Goal: Task Accomplishment & Management: Use online tool/utility

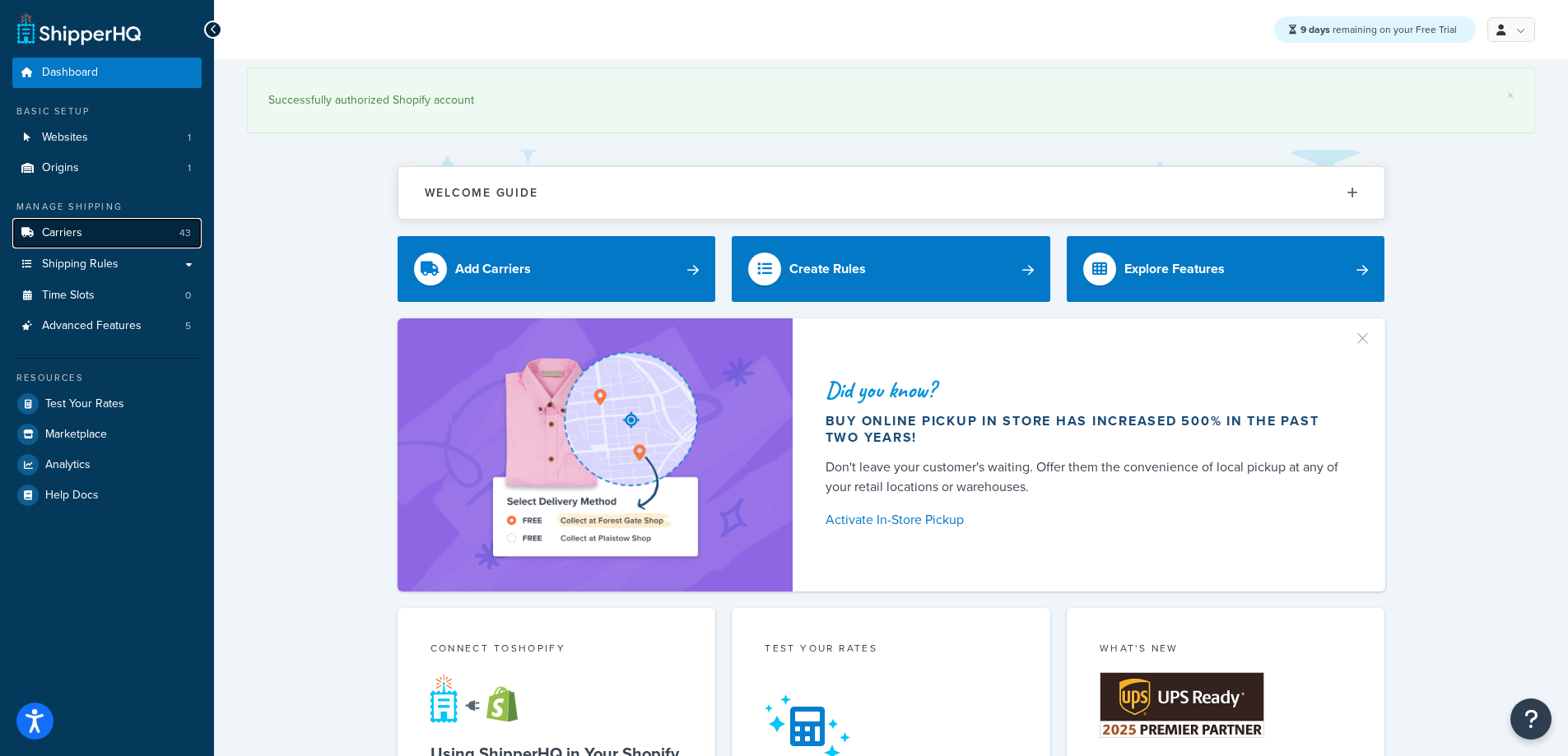
click at [85, 226] on link "Carriers 43" at bounding box center [107, 233] width 189 height 30
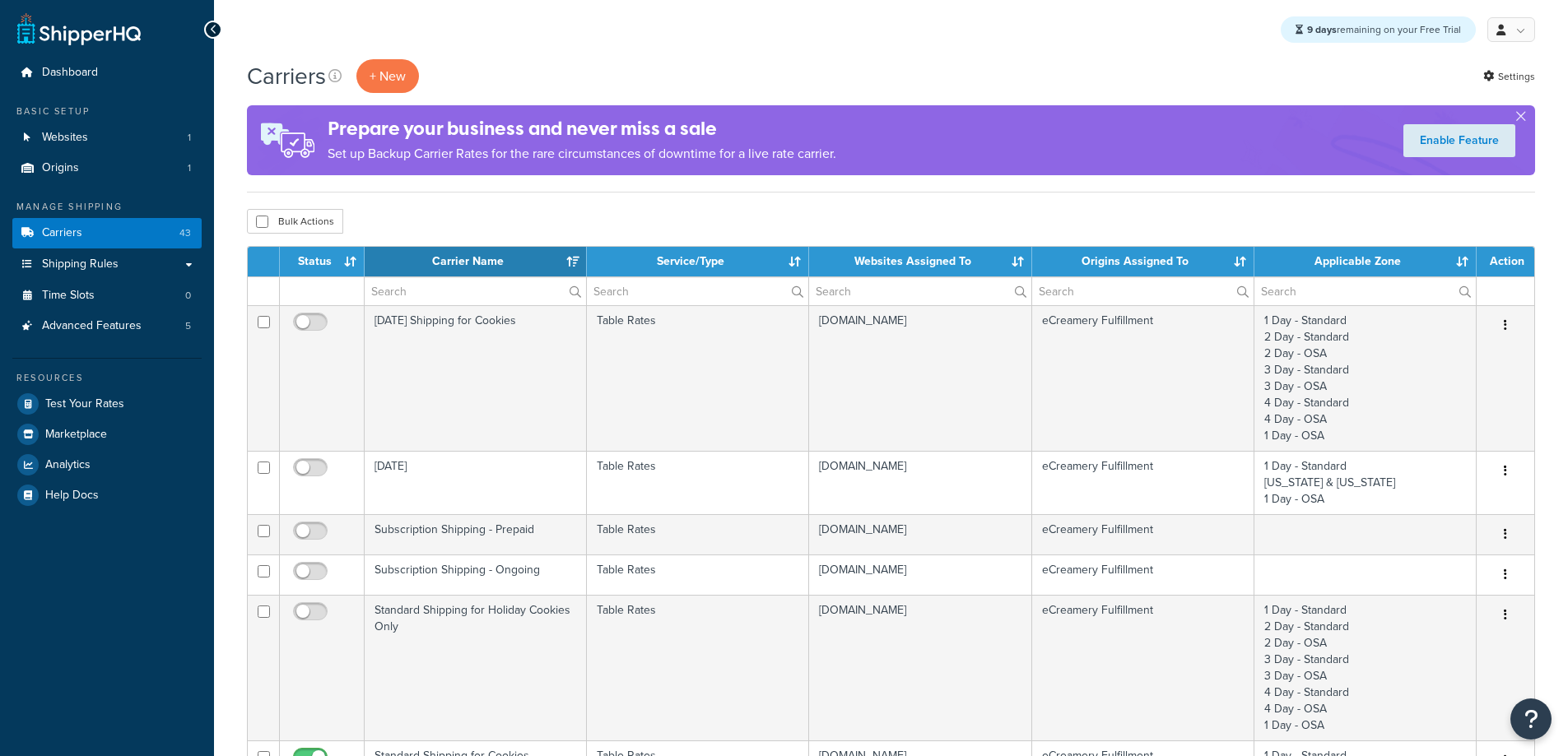
select select "15"
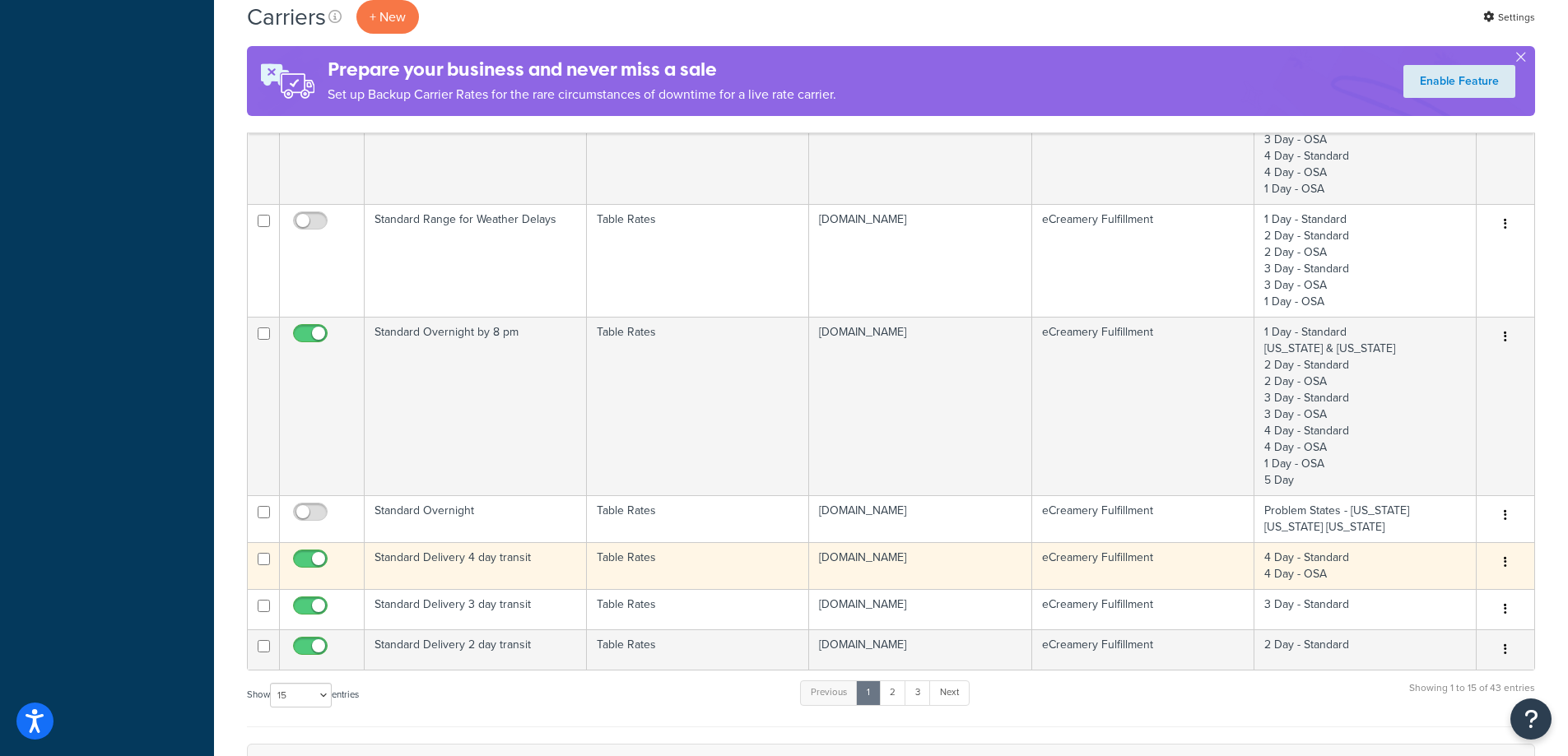
scroll to position [987, 0]
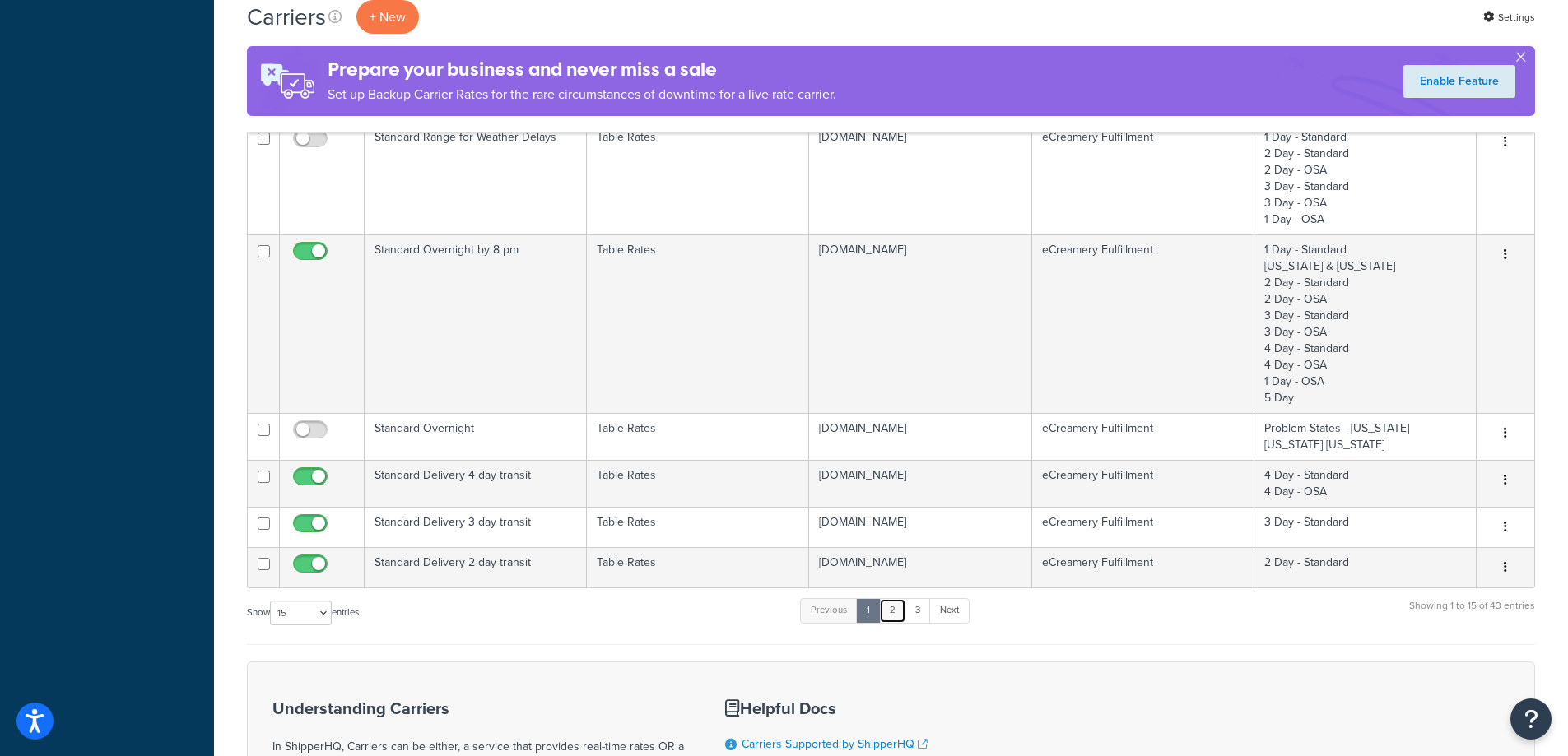
click at [895, 608] on link "2" at bounding box center [893, 610] width 27 height 25
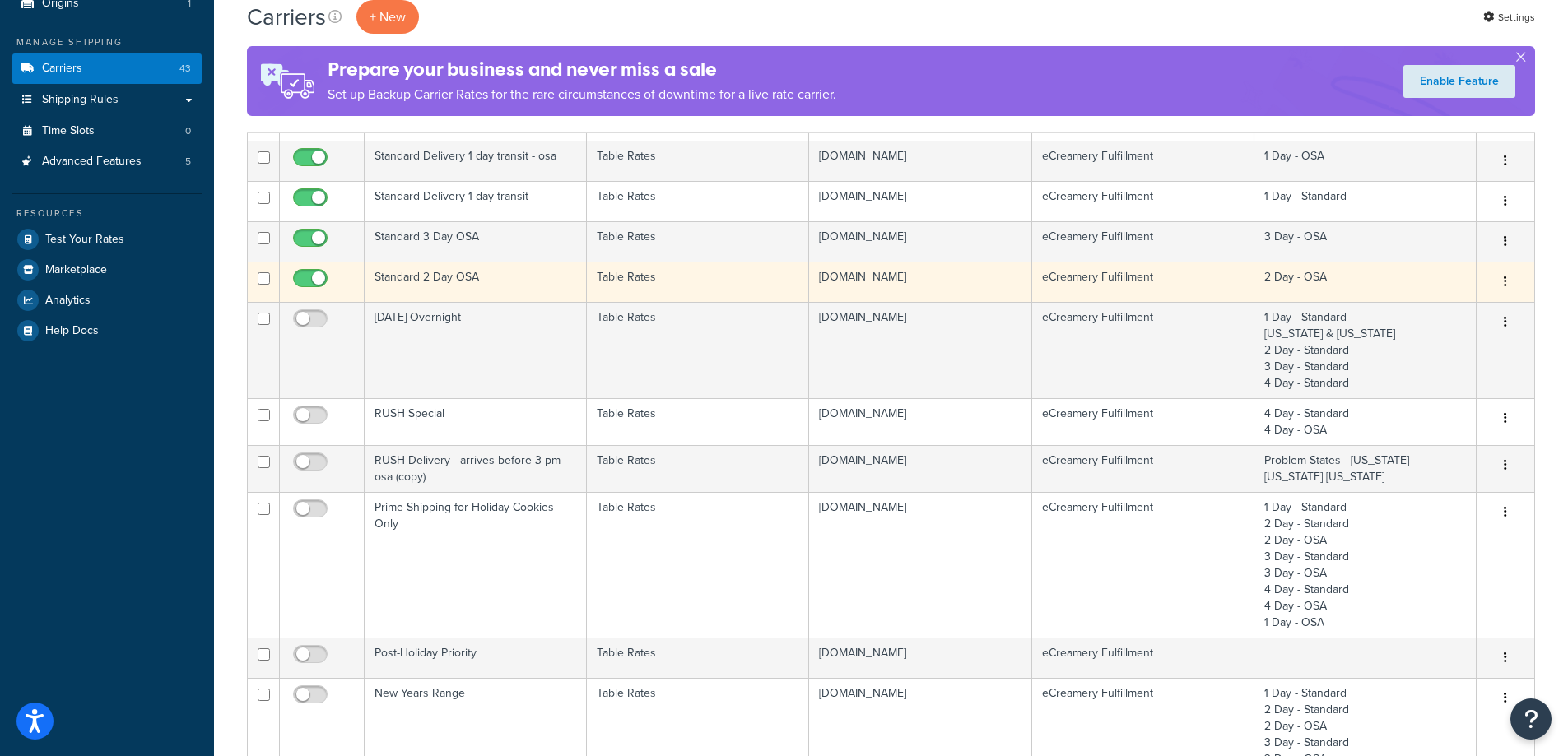
scroll to position [0, 0]
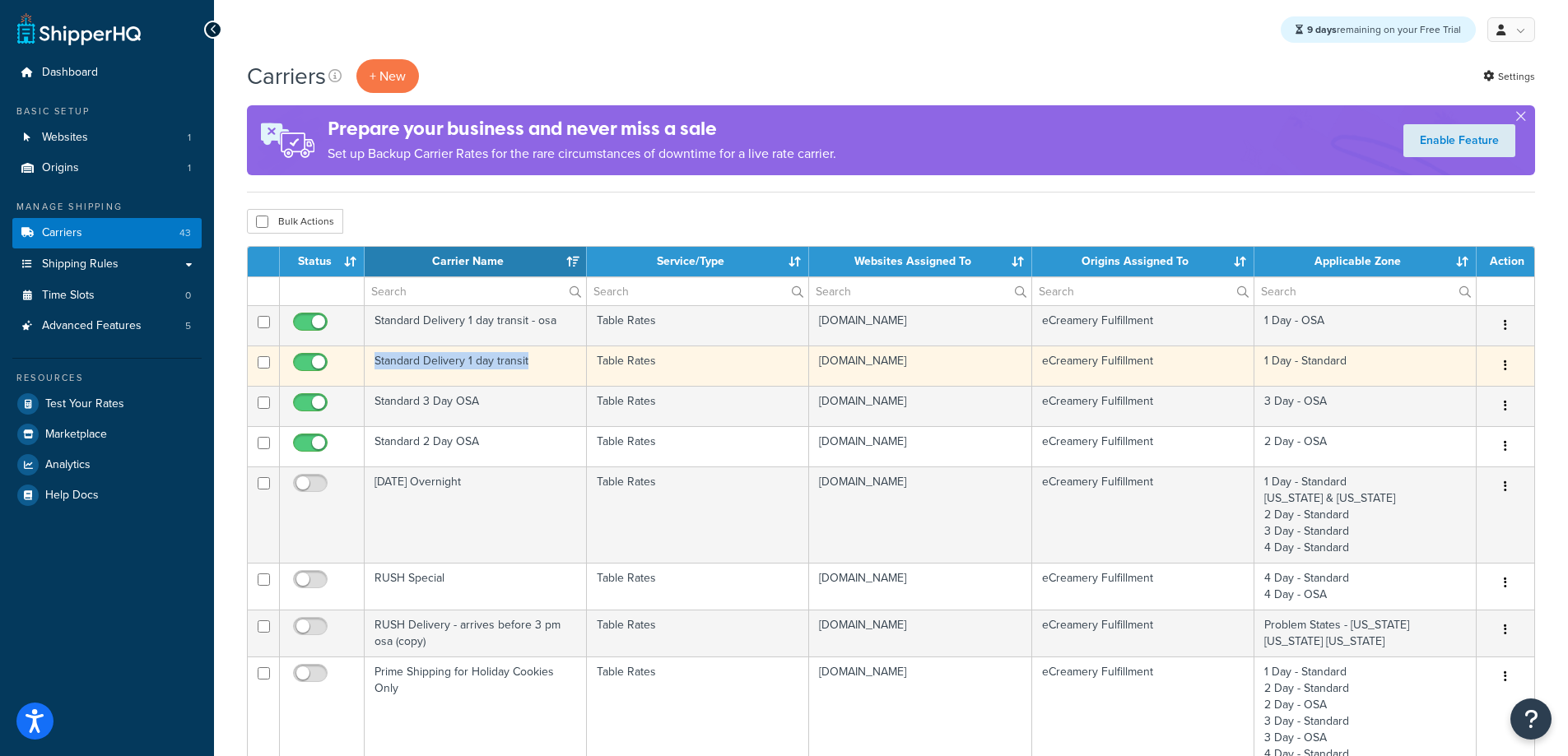
drag, startPoint x: 546, startPoint y: 357, endPoint x: 378, endPoint y: 365, distance: 168.2
click at [378, 365] on td "Standard Delivery 1 day transit" at bounding box center [475, 366] width 222 height 41
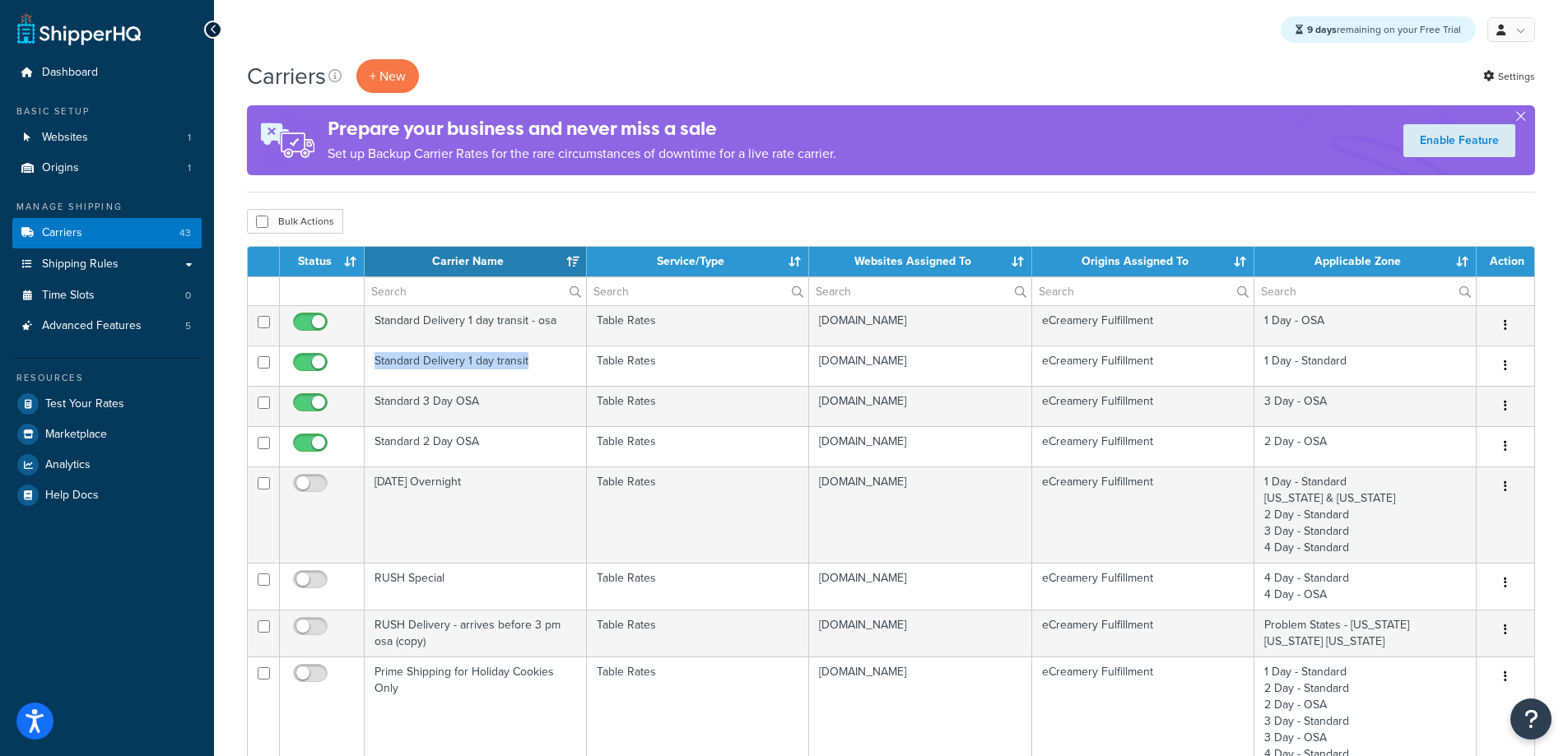
copy td "Standard Delivery 1 day transit"
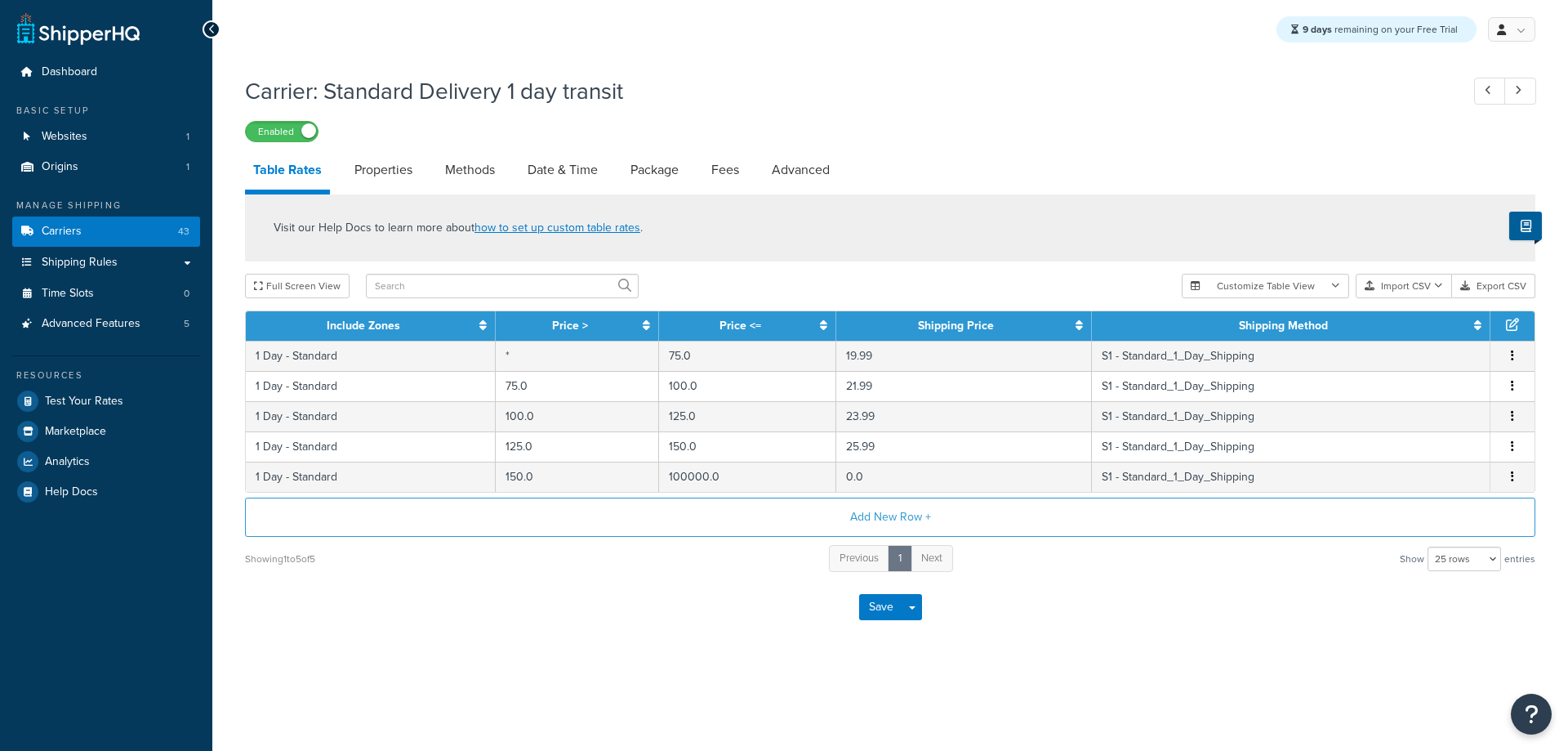
select select "25"
click at [211, 34] on icon at bounding box center [212, 29] width 8 height 12
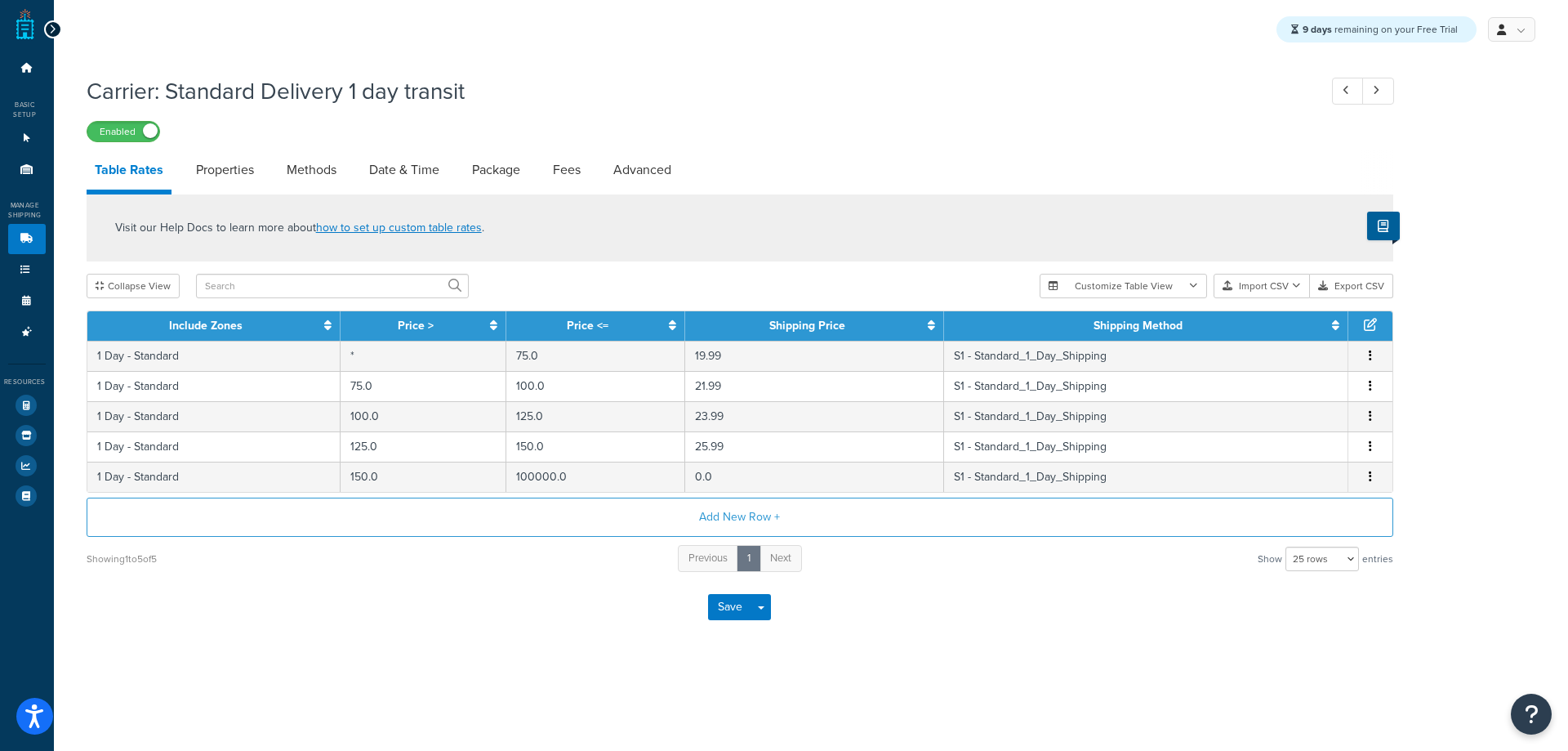
click at [52, 26] on icon at bounding box center [52, 29] width 8 height 12
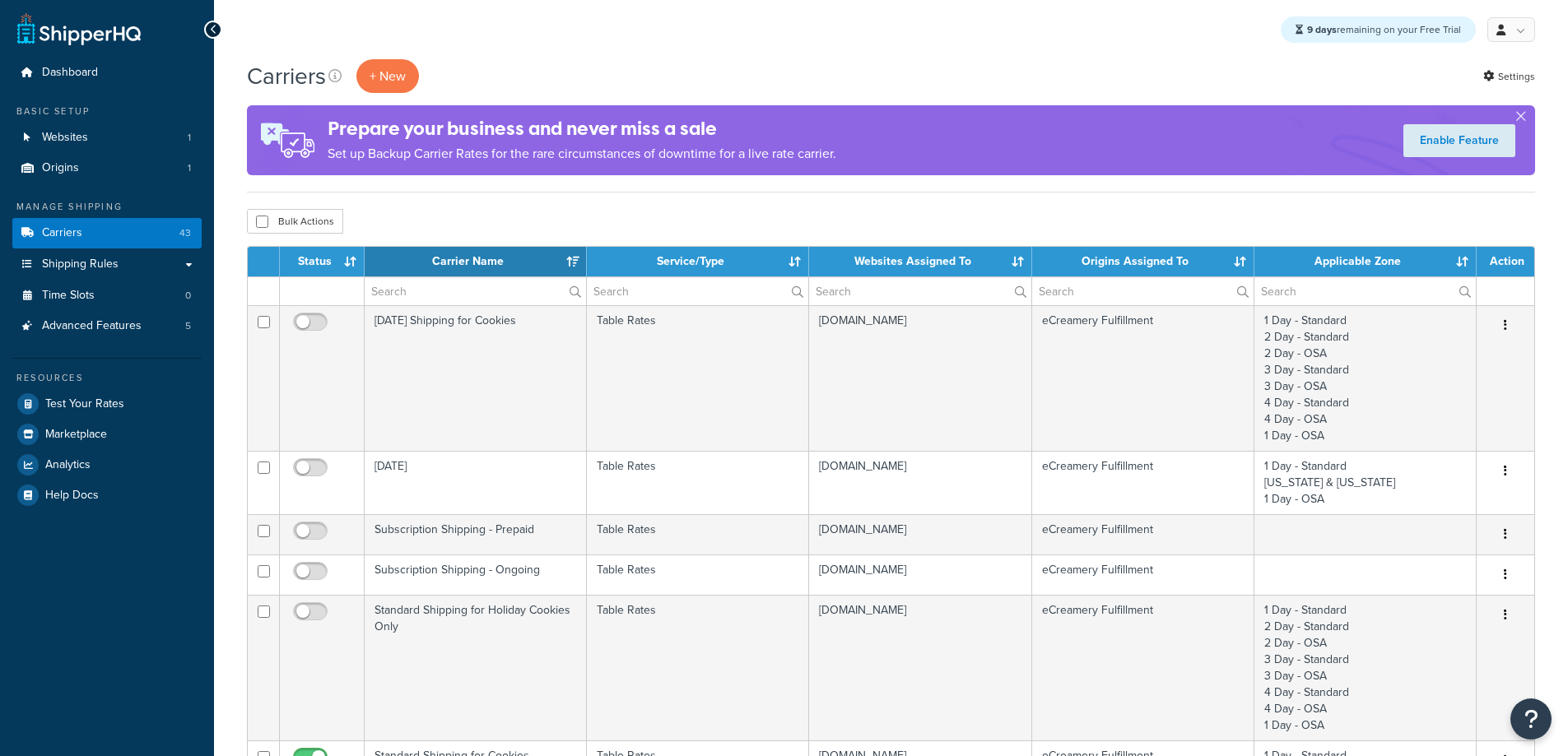
select select "15"
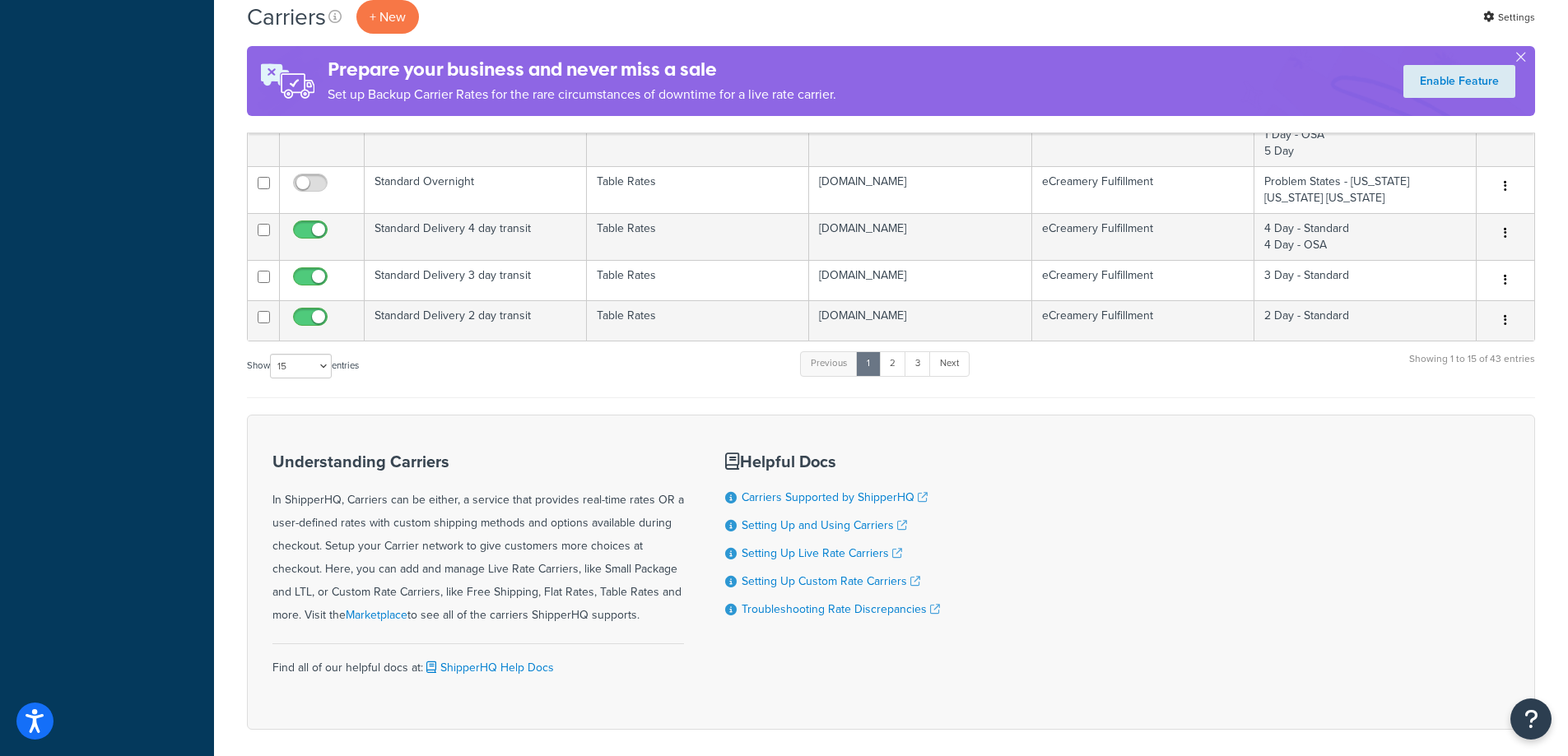
scroll to position [1306, 0]
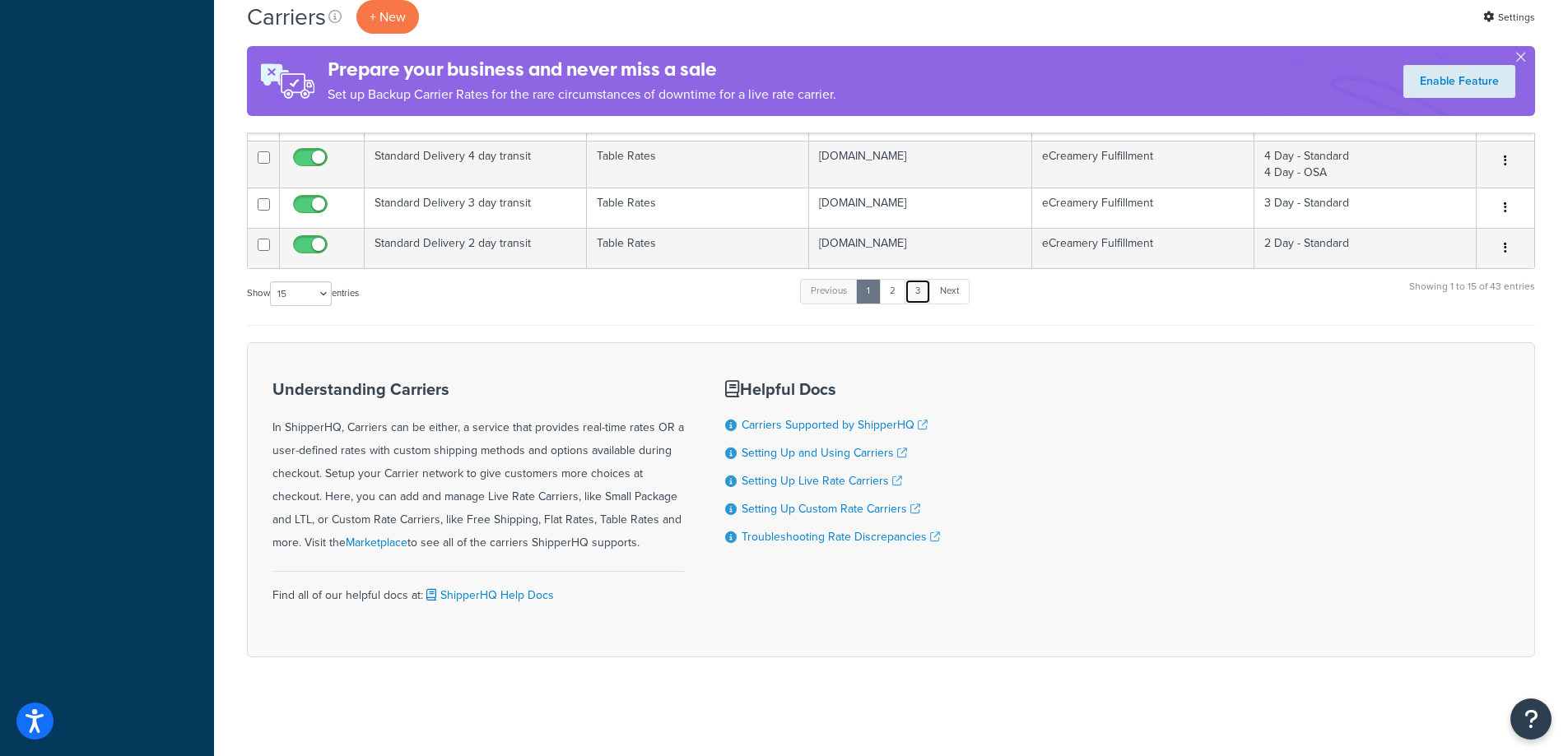
click at [923, 289] on link "3" at bounding box center [917, 290] width 26 height 25
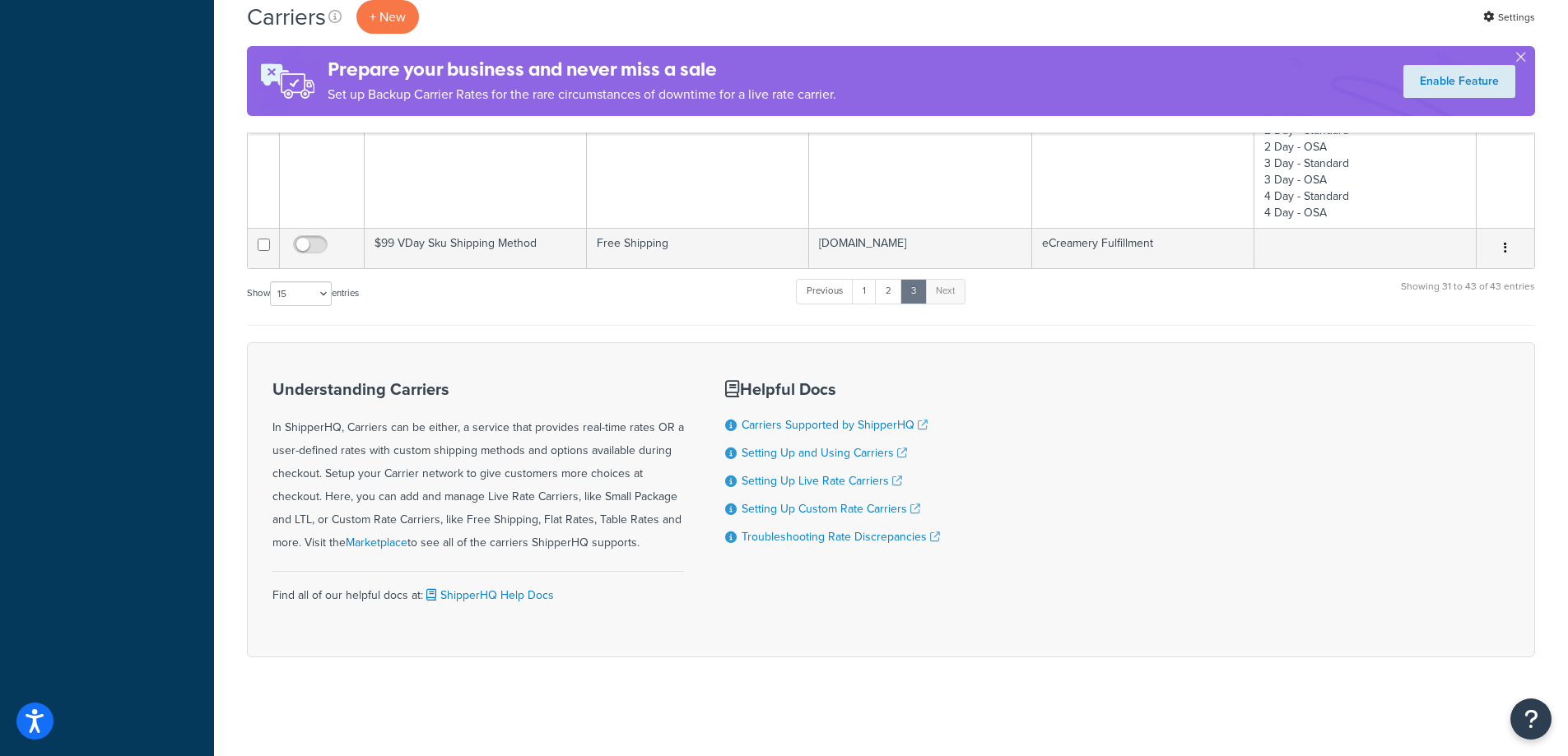
scroll to position [656, 0]
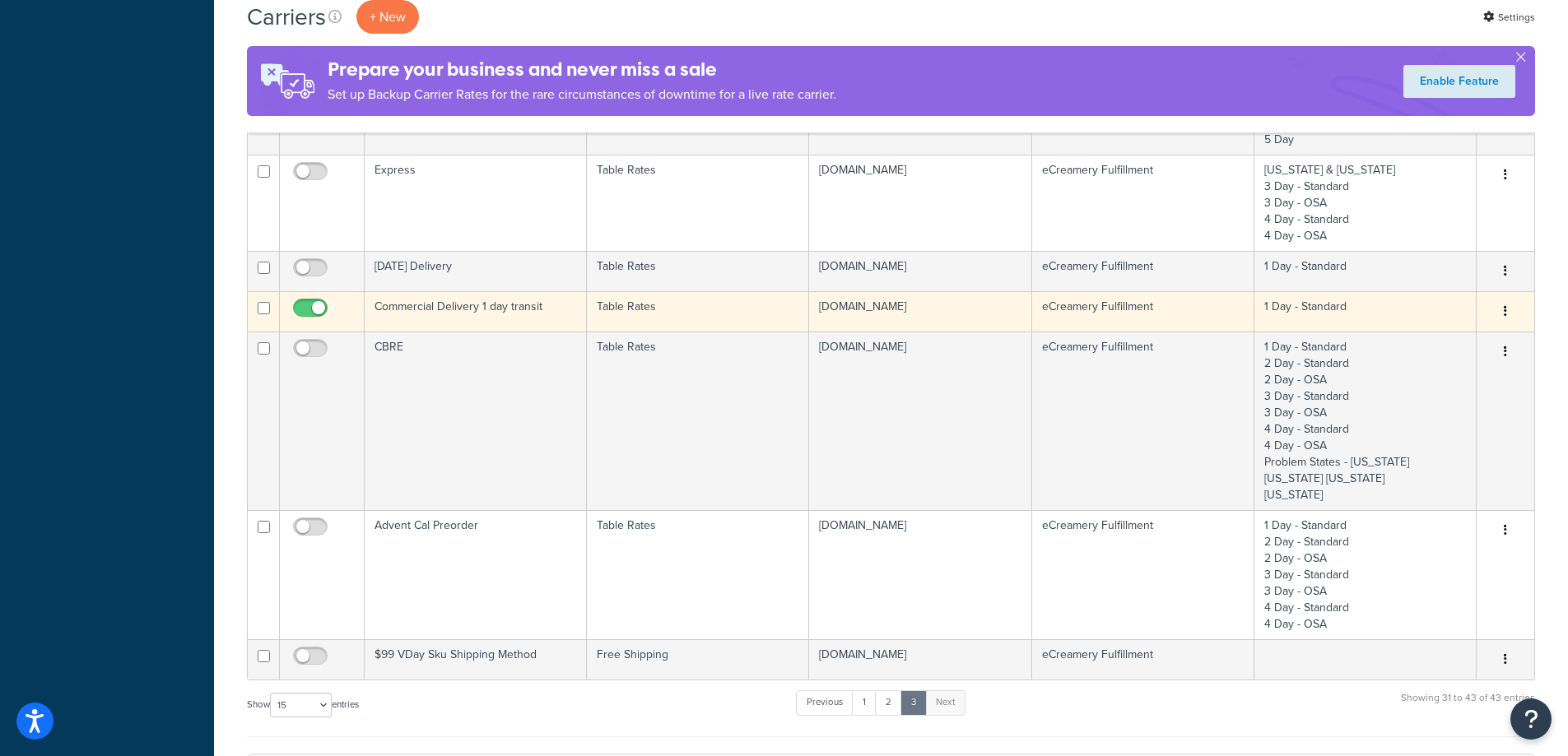
click at [539, 304] on td "Commercial Delivery 1 day transit" at bounding box center [475, 312] width 222 height 41
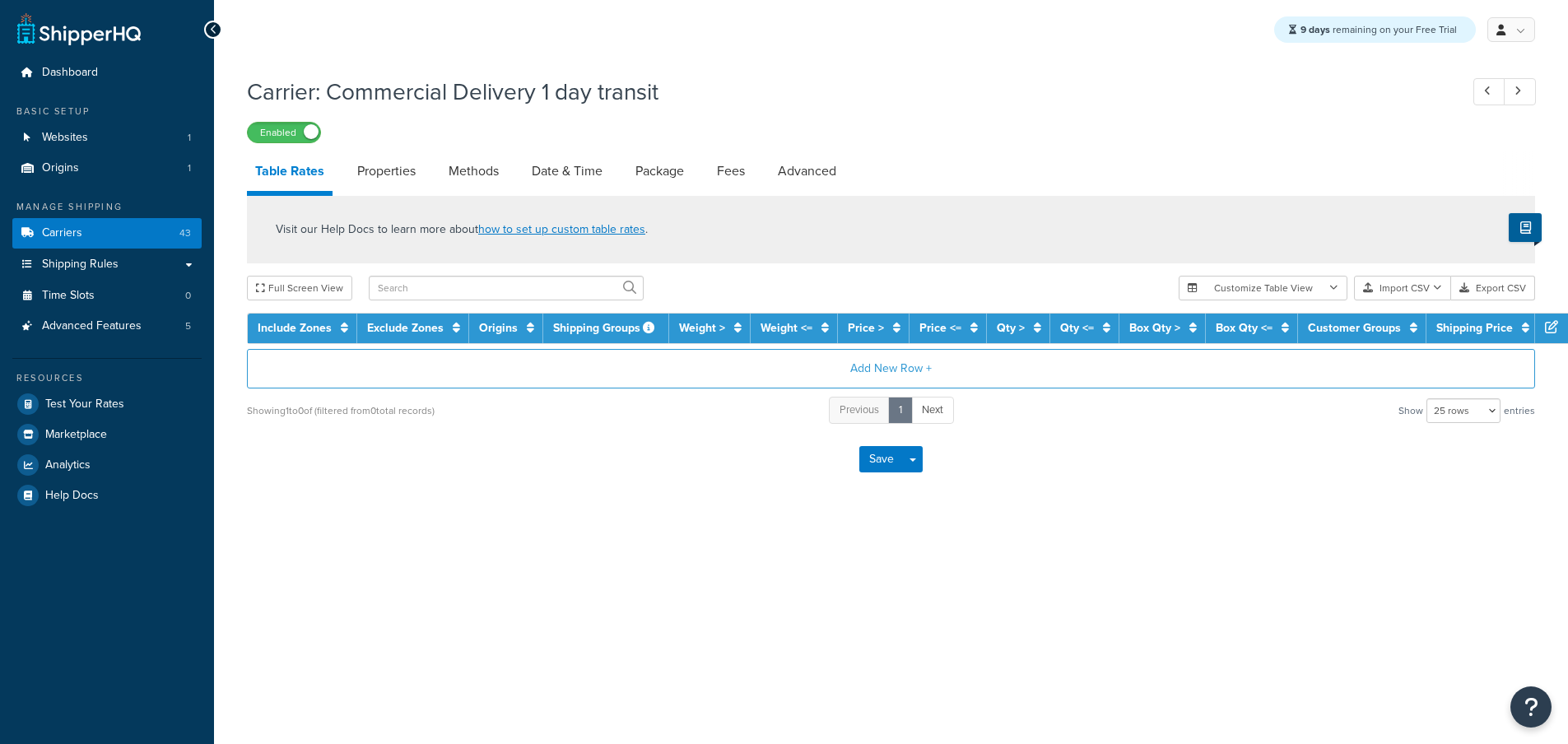
select select "25"
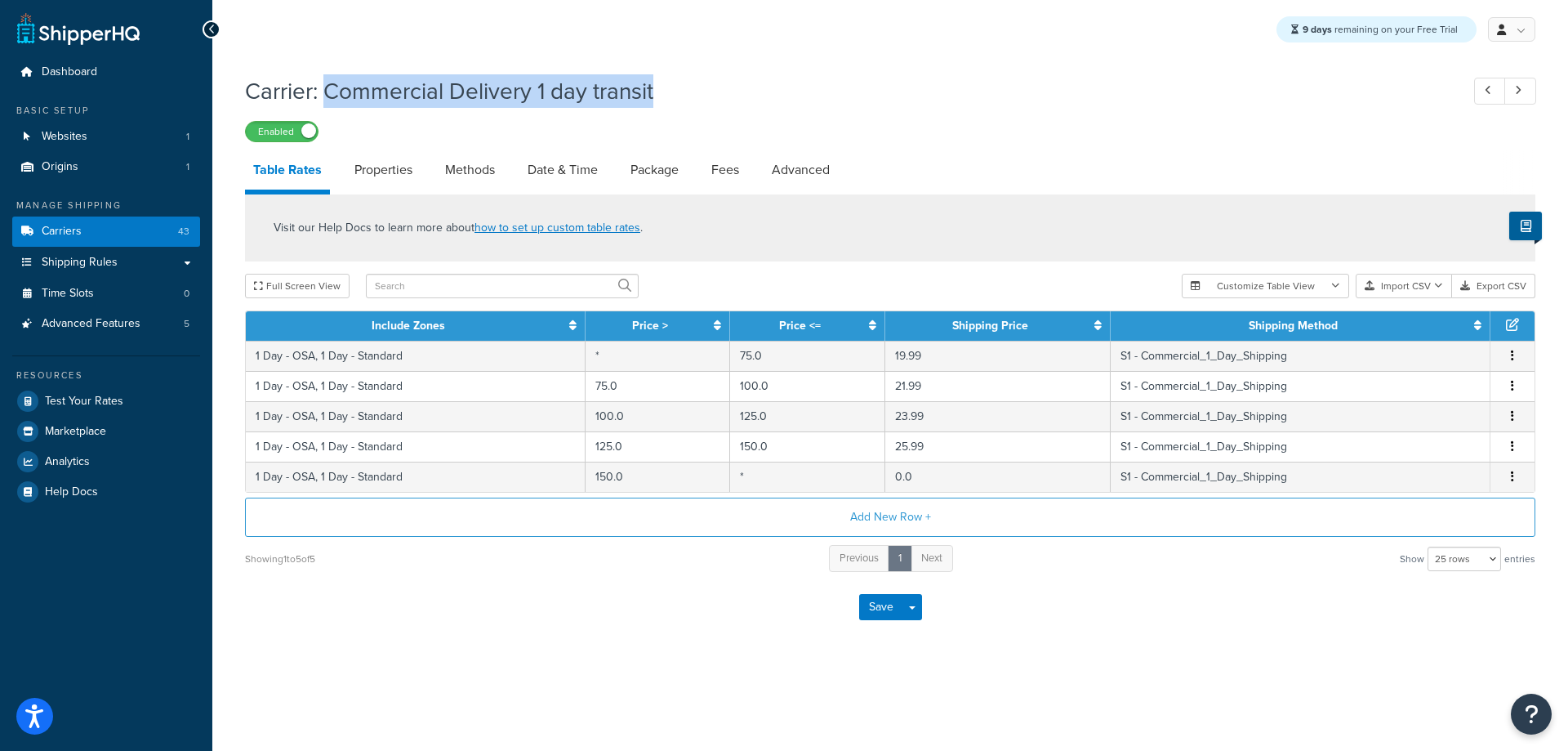
drag, startPoint x: 673, startPoint y: 91, endPoint x: 331, endPoint y: 95, distance: 342.0
click at [331, 95] on h1 "Carrier: Commercial Delivery 1 day transit" at bounding box center [844, 91] width 1199 height 32
copy h1 "Commercial Delivery 1 day transit"
click at [463, 167] on link "Methods" at bounding box center [470, 170] width 66 height 40
select select "25"
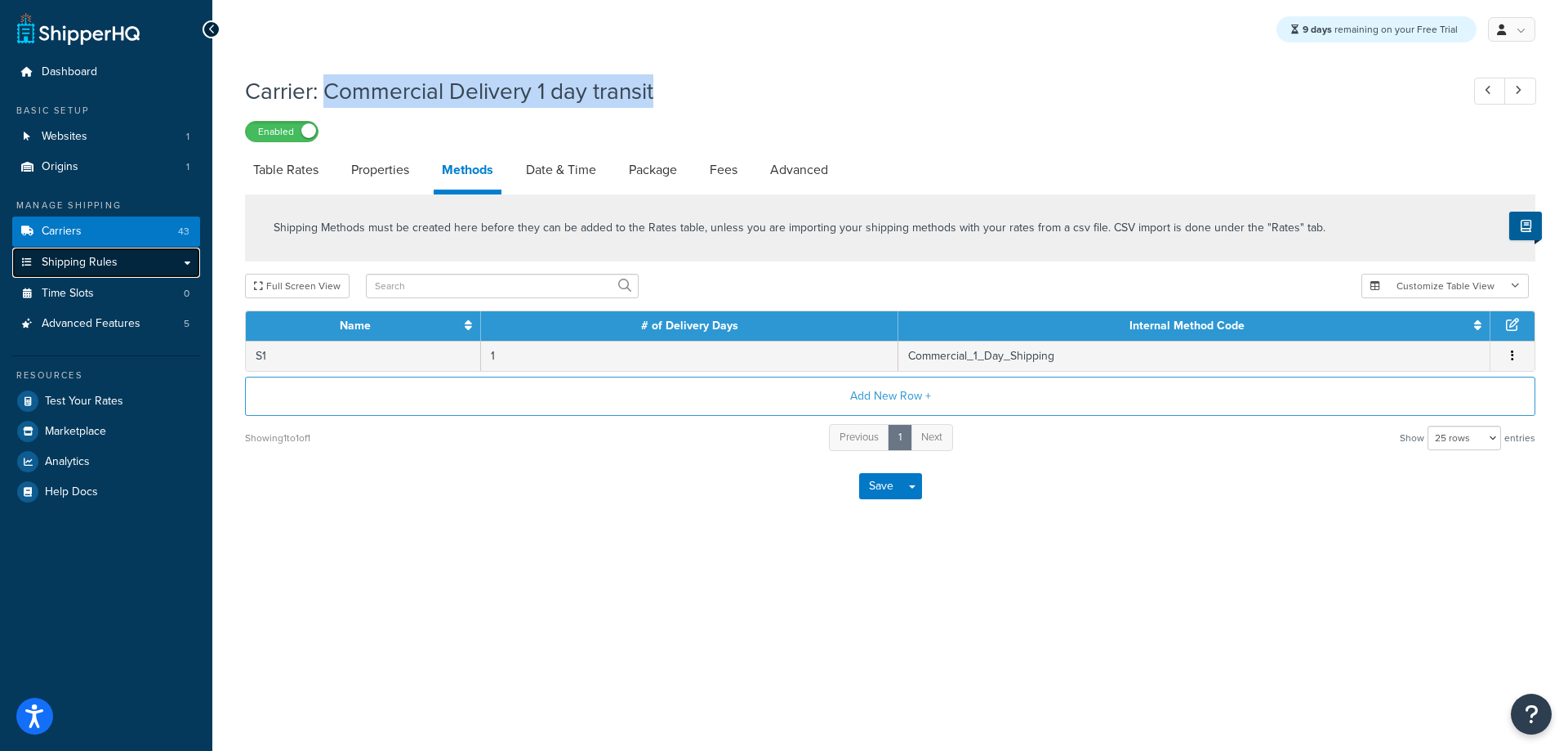
click at [101, 260] on span "Shipping Rules" at bounding box center [80, 262] width 76 height 14
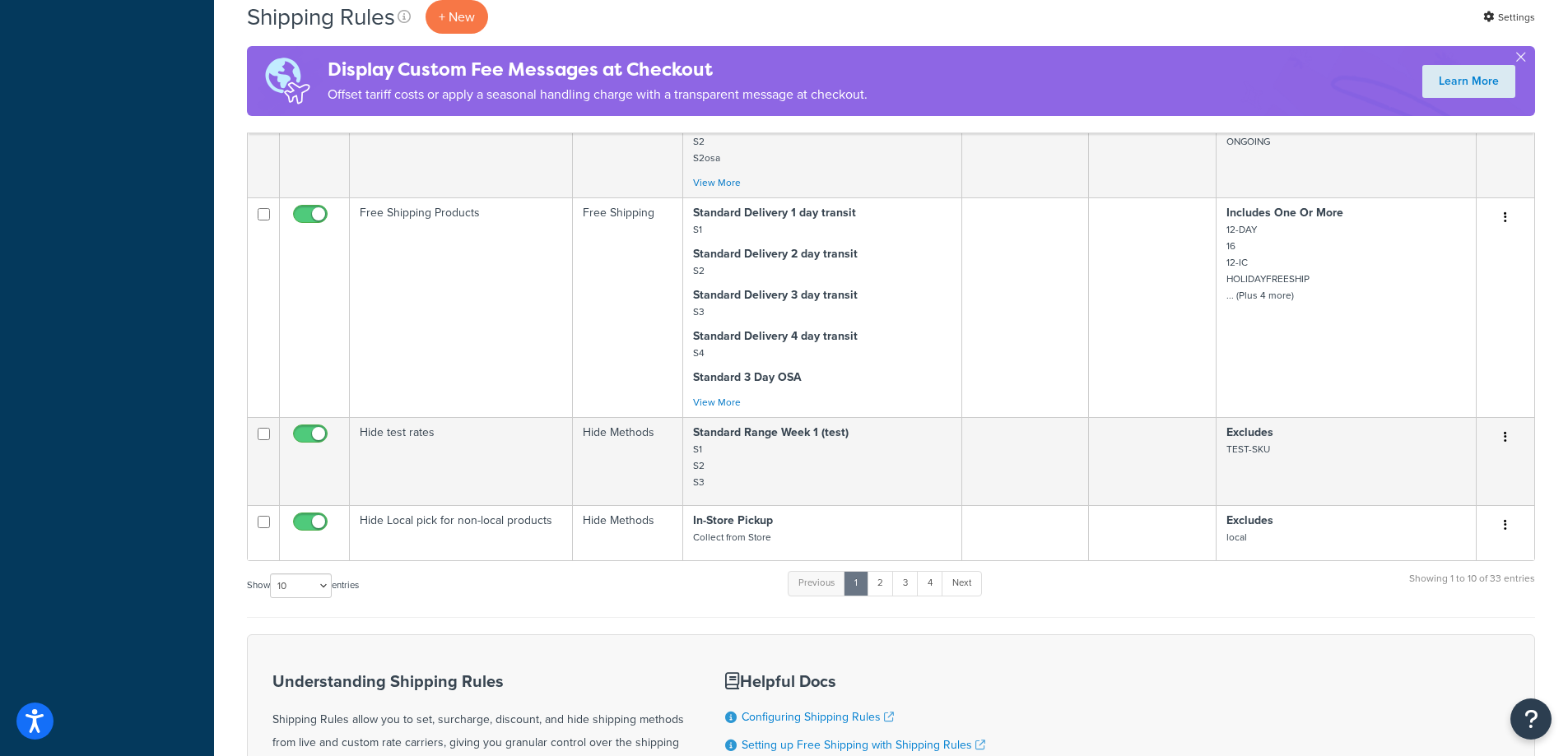
scroll to position [1588, 0]
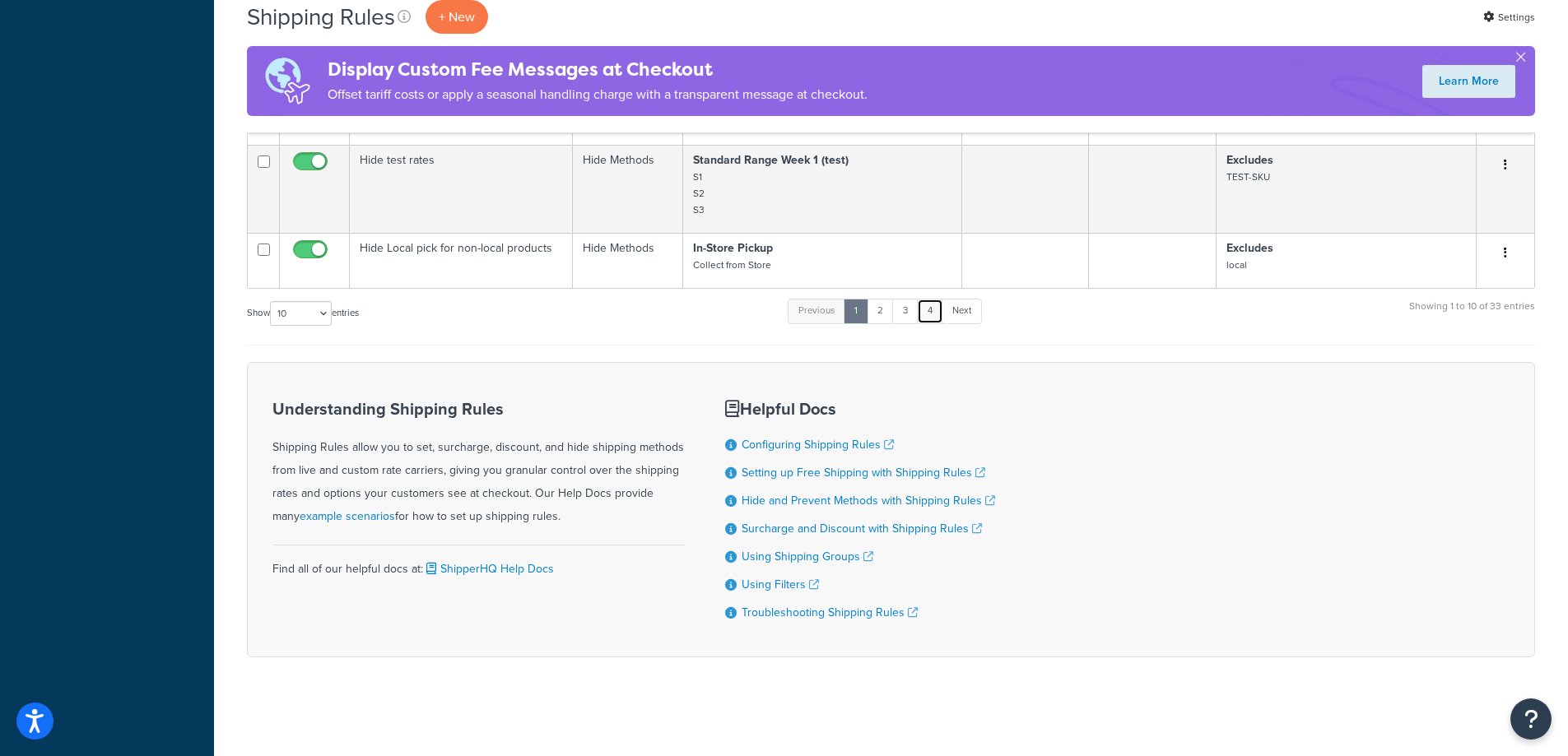
click at [929, 318] on link "4" at bounding box center [929, 311] width 26 height 25
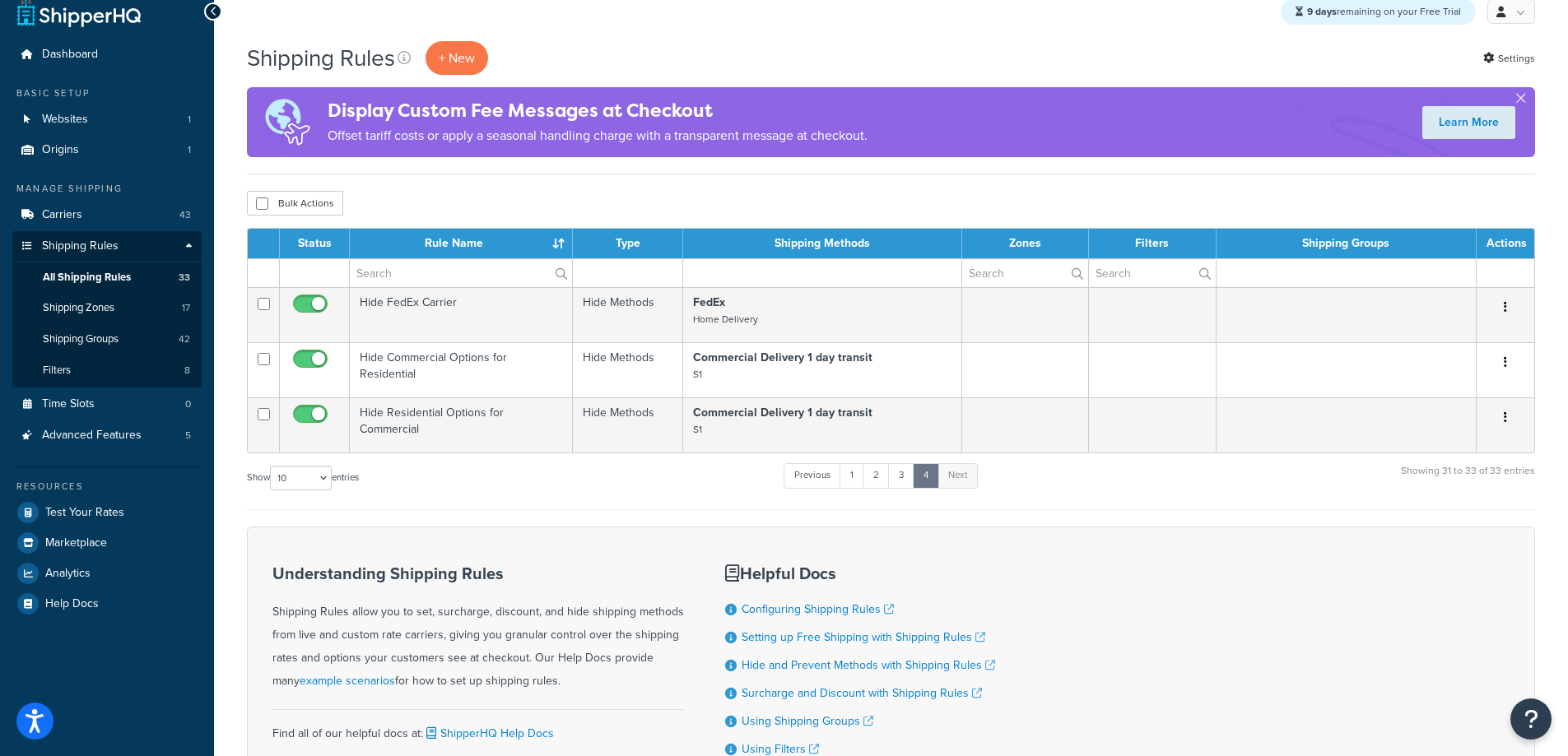
scroll to position [0, 0]
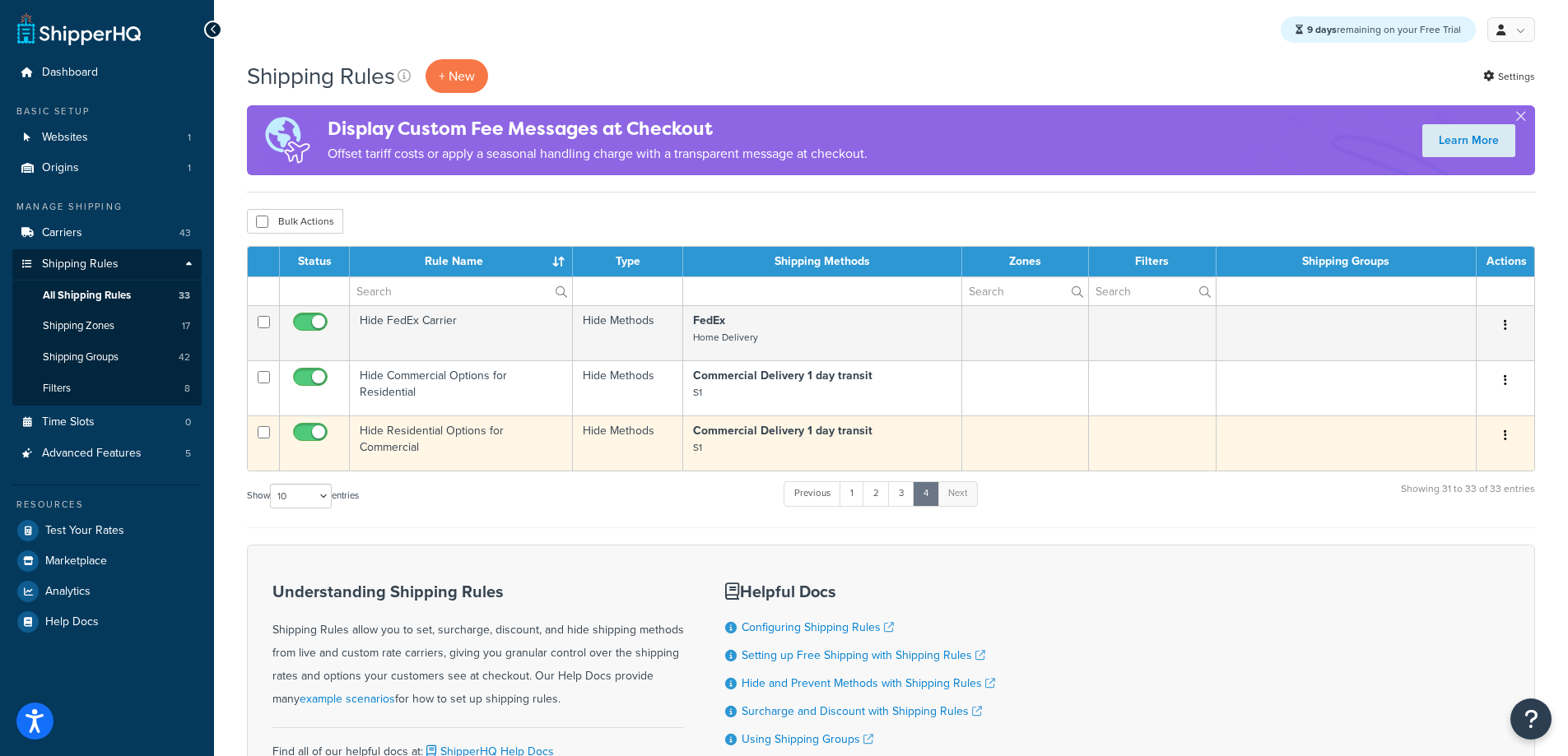
click at [453, 449] on td "Hide Residential Options for Commercial" at bounding box center [461, 443] width 223 height 55
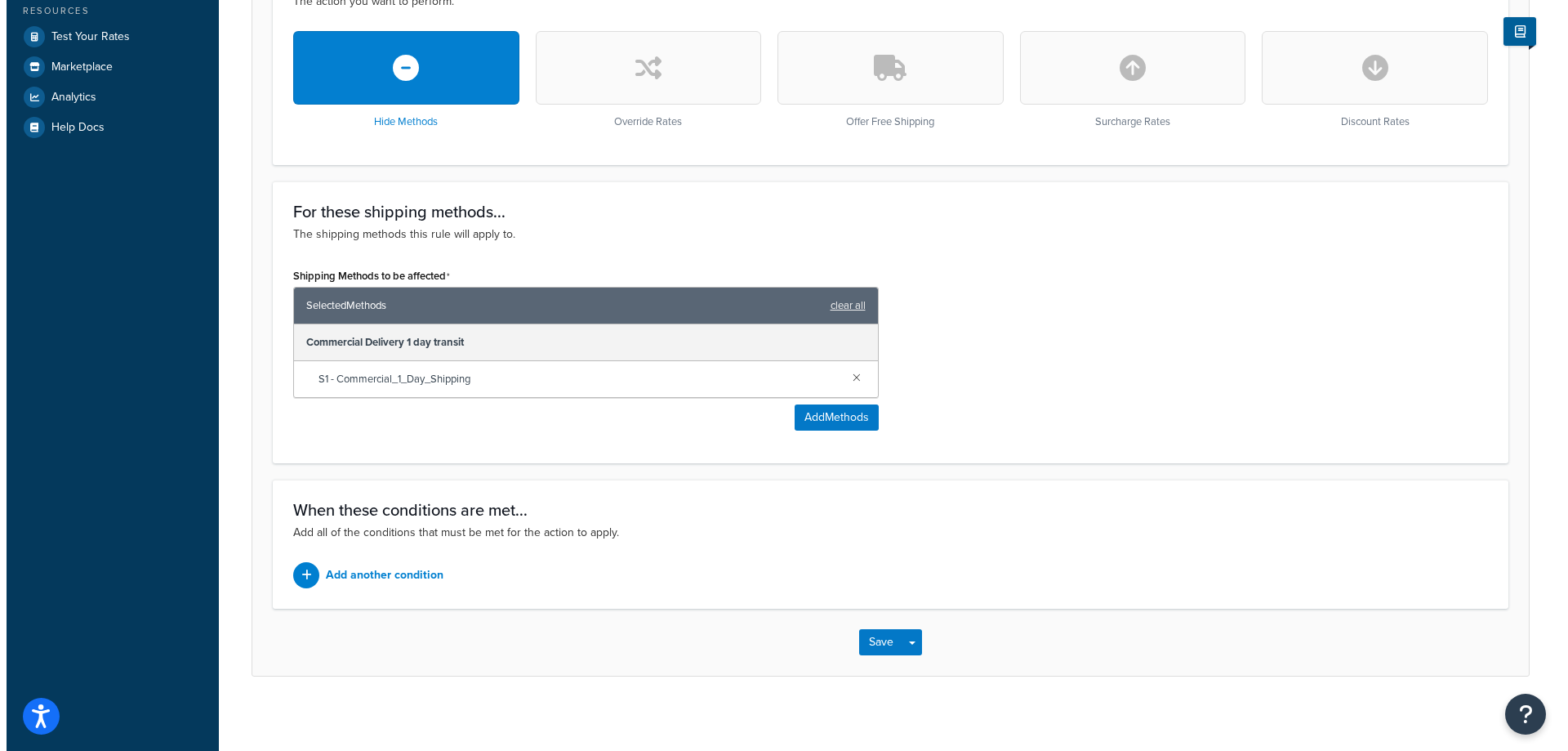
scroll to position [498, 0]
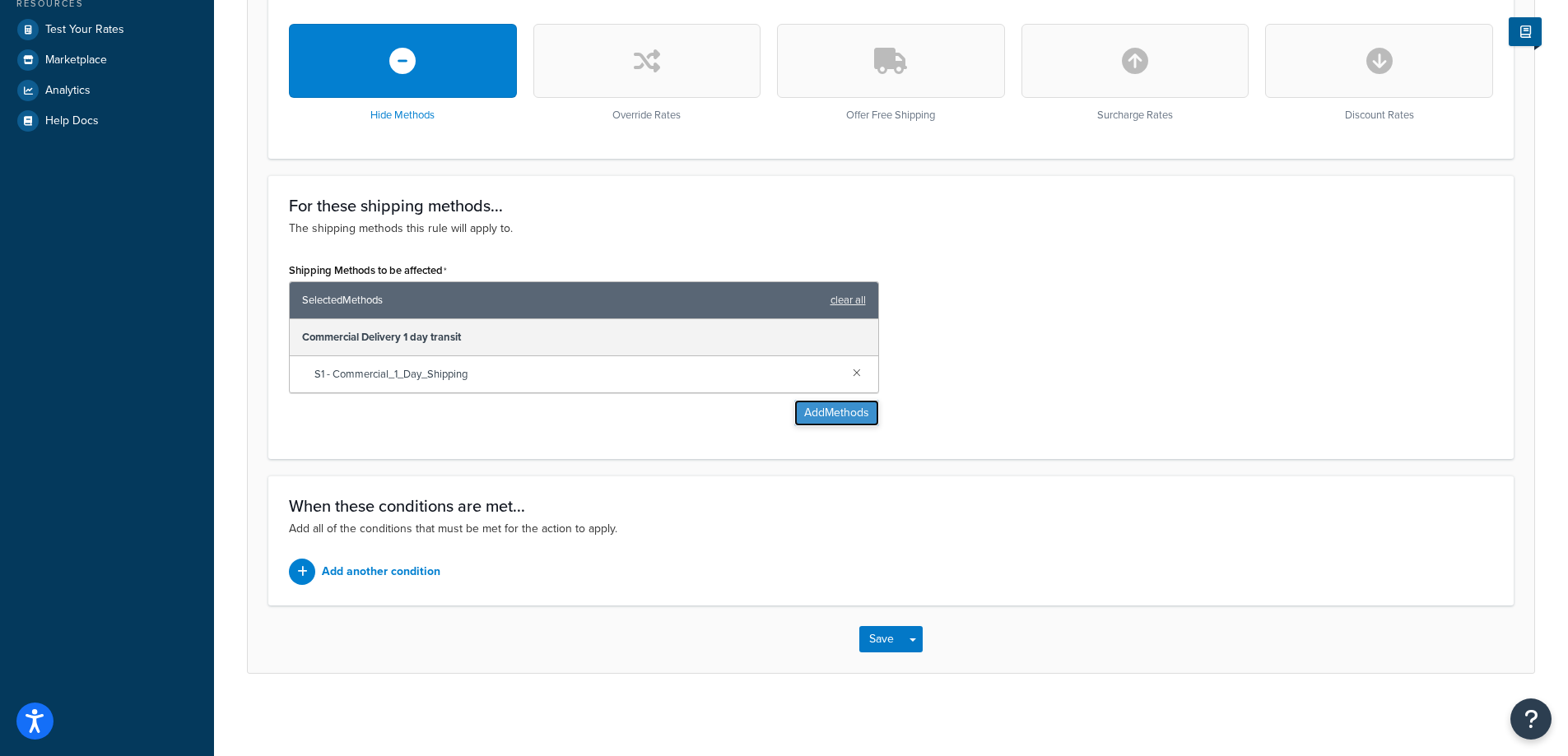
click at [854, 422] on button "Add Methods" at bounding box center [837, 412] width 85 height 26
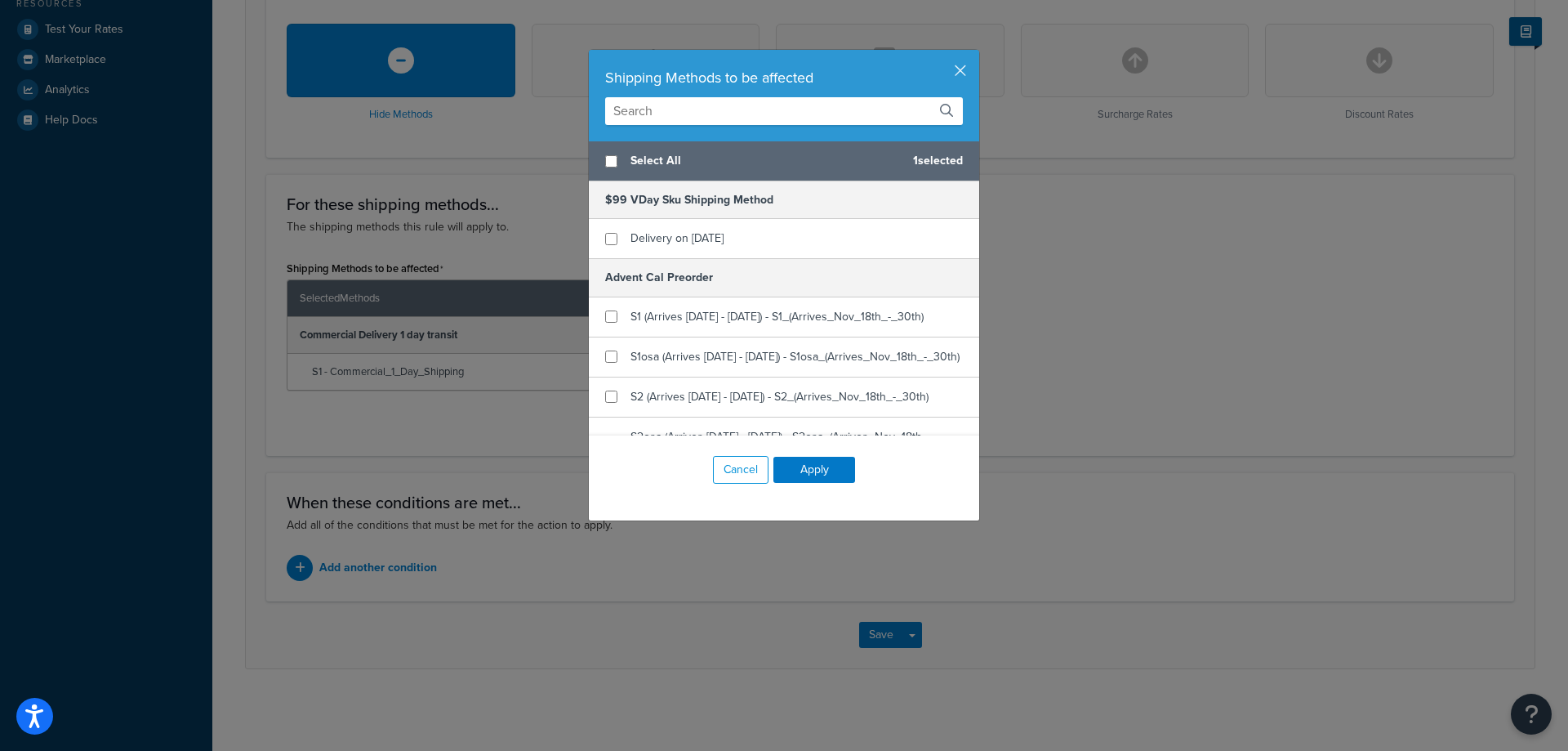
click at [792, 118] on input "text" at bounding box center [784, 111] width 358 height 28
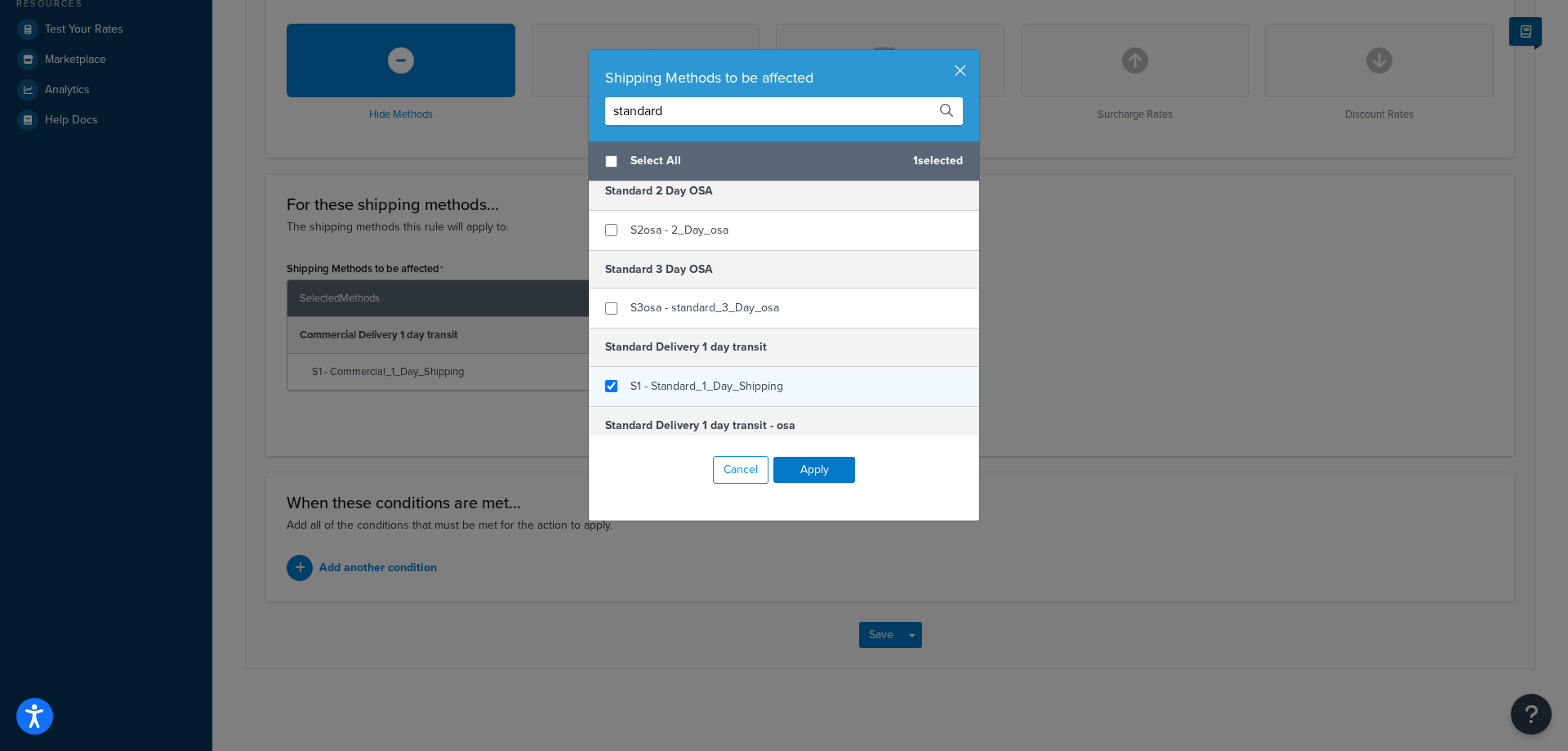
type input "standard"
checkbox input "true"
click at [740, 384] on span "S1 - Standard_1_Day_Shipping" at bounding box center [707, 386] width 153 height 17
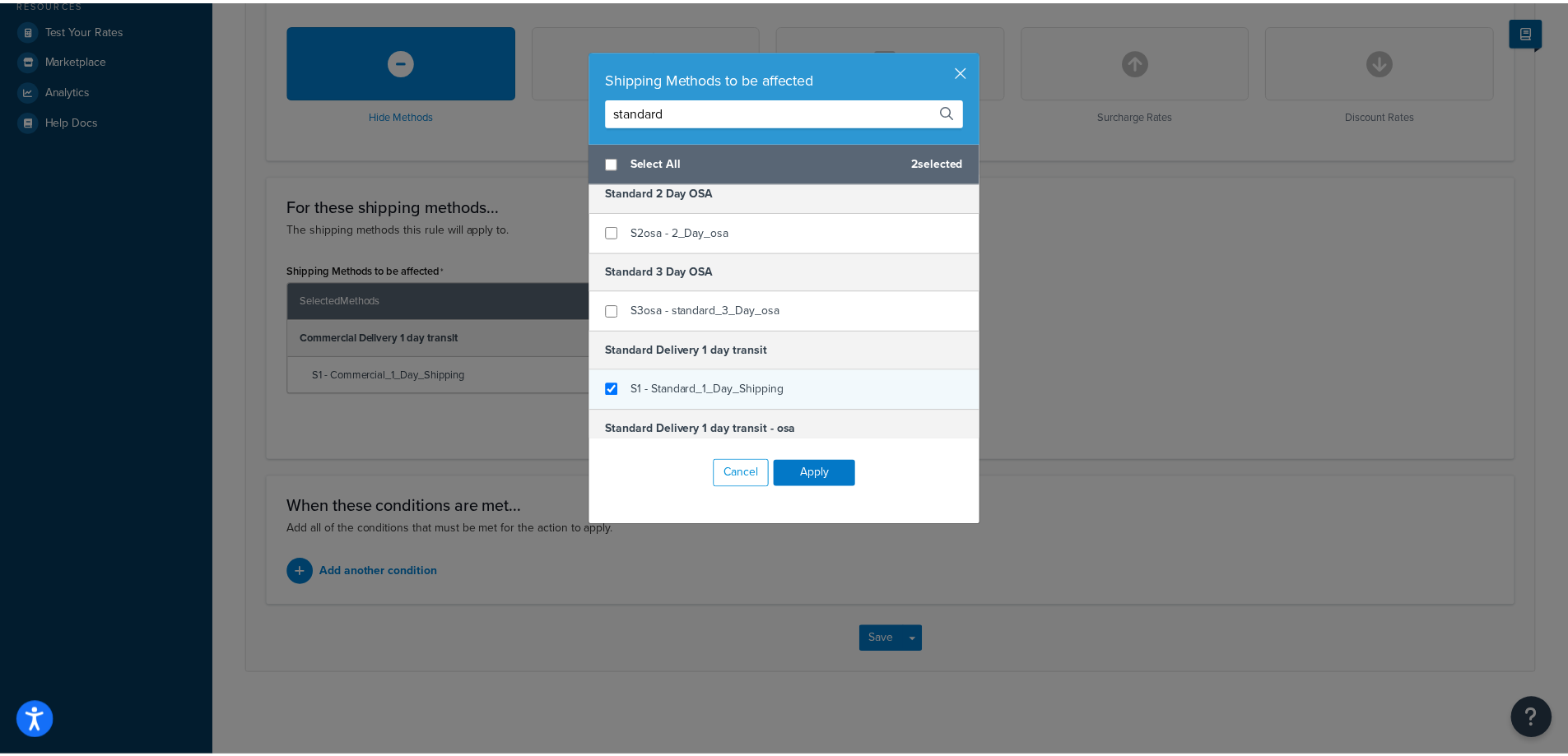
scroll to position [411, 0]
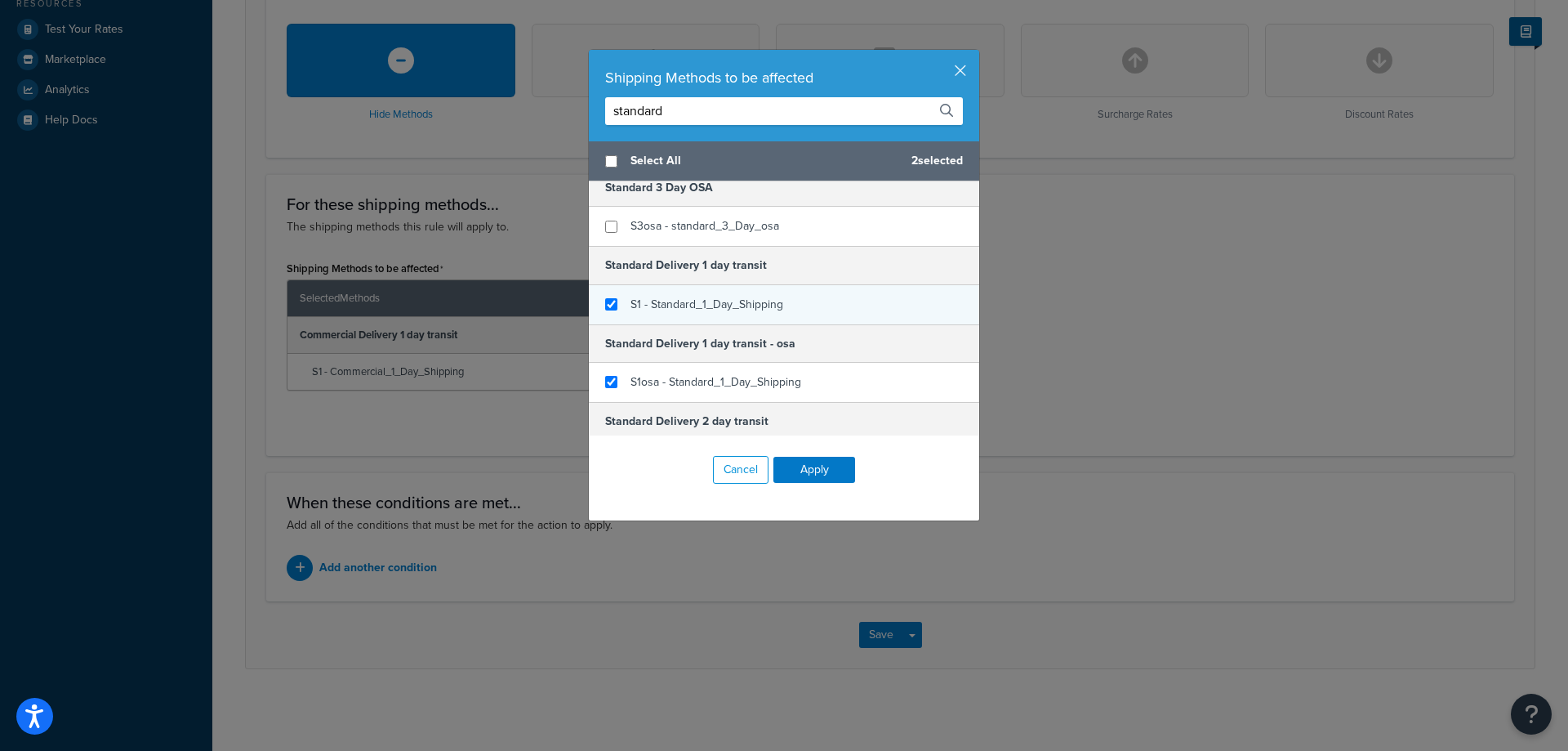
checkbox input "true"
click at [795, 379] on div "S1osa - Standard_1_Day_Shipping" at bounding box center [784, 382] width 390 height 40
click at [829, 466] on button "Apply" at bounding box center [814, 469] width 82 height 26
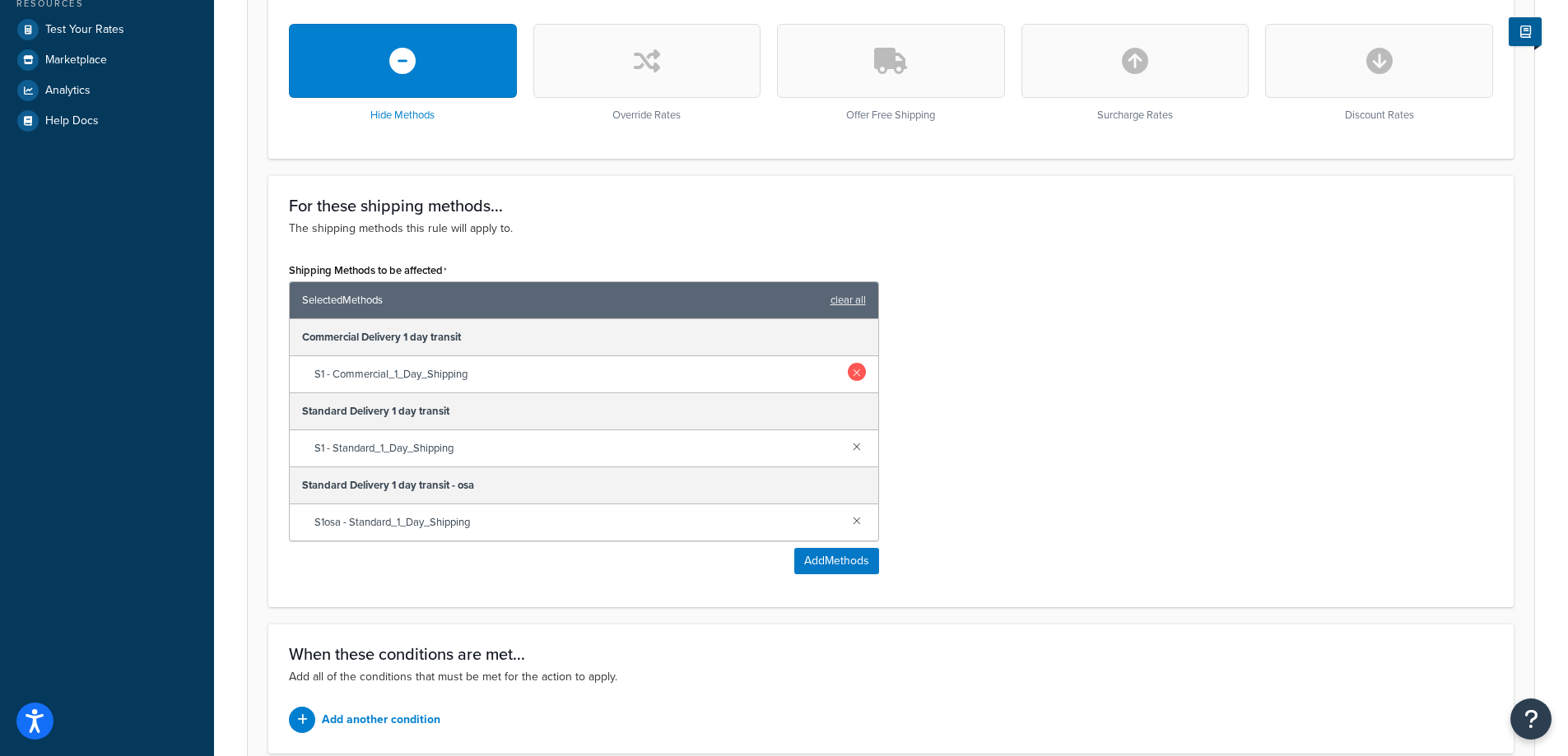
click at [854, 377] on link at bounding box center [856, 371] width 18 height 18
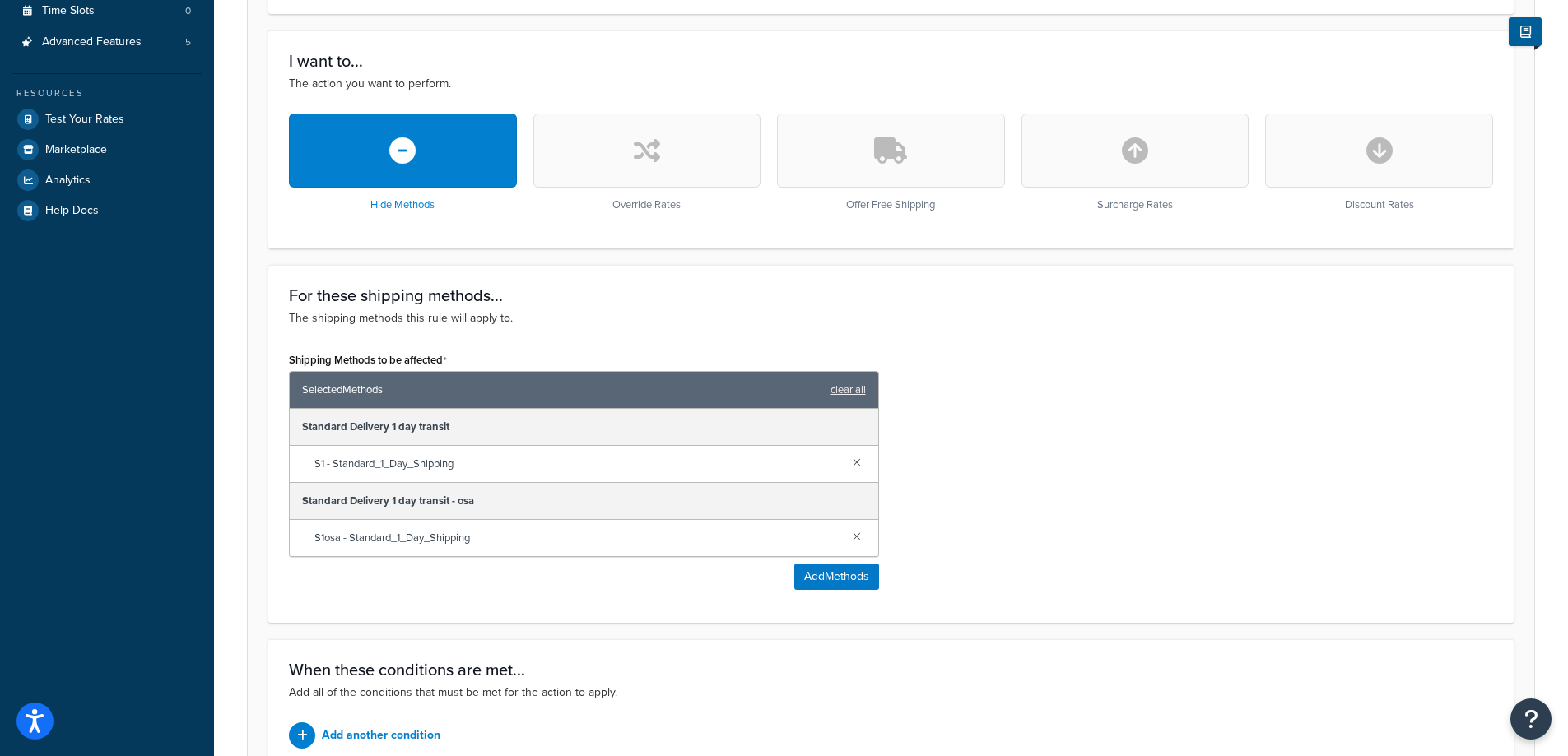
scroll to position [575, 0]
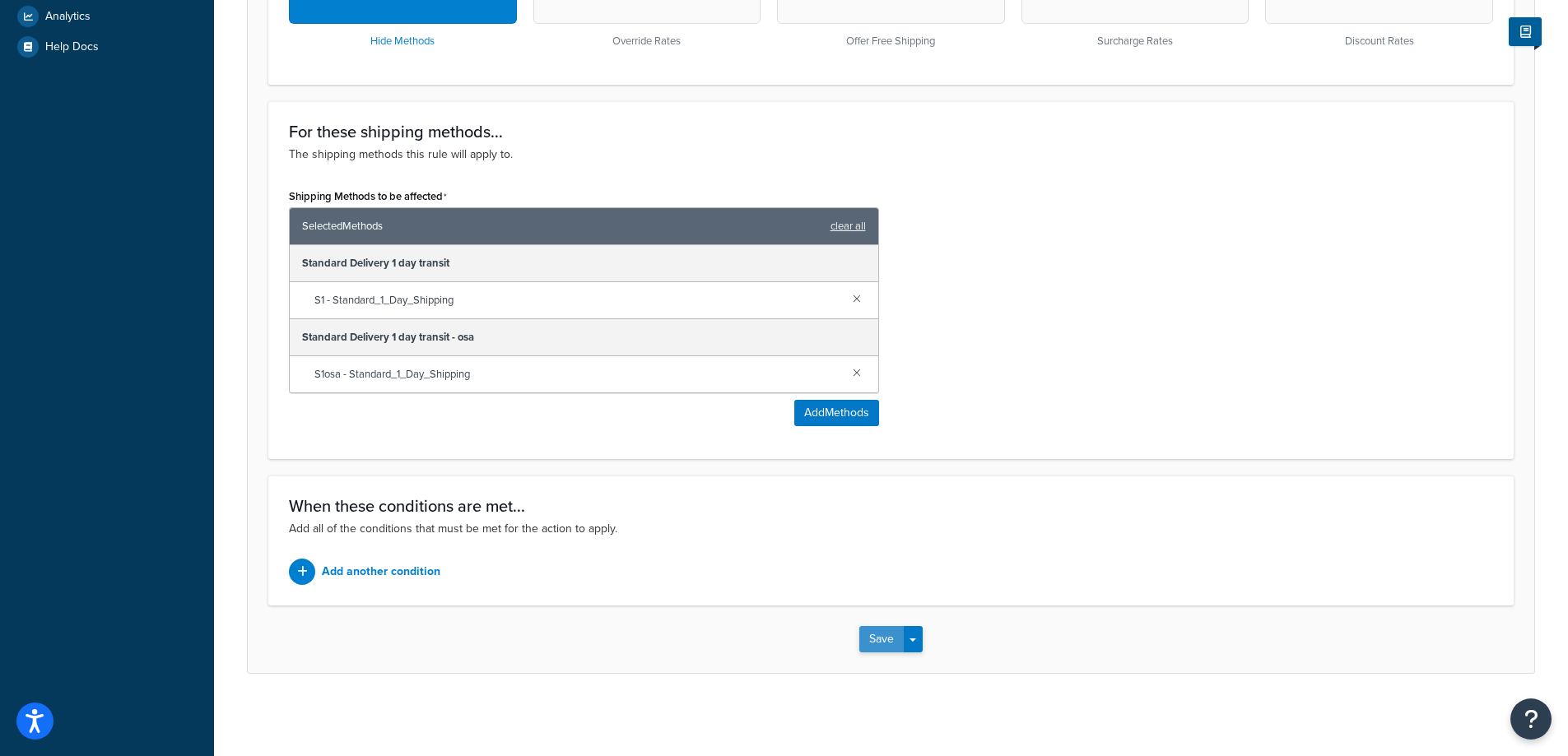
click at [877, 637] on button "Save" at bounding box center [881, 638] width 44 height 26
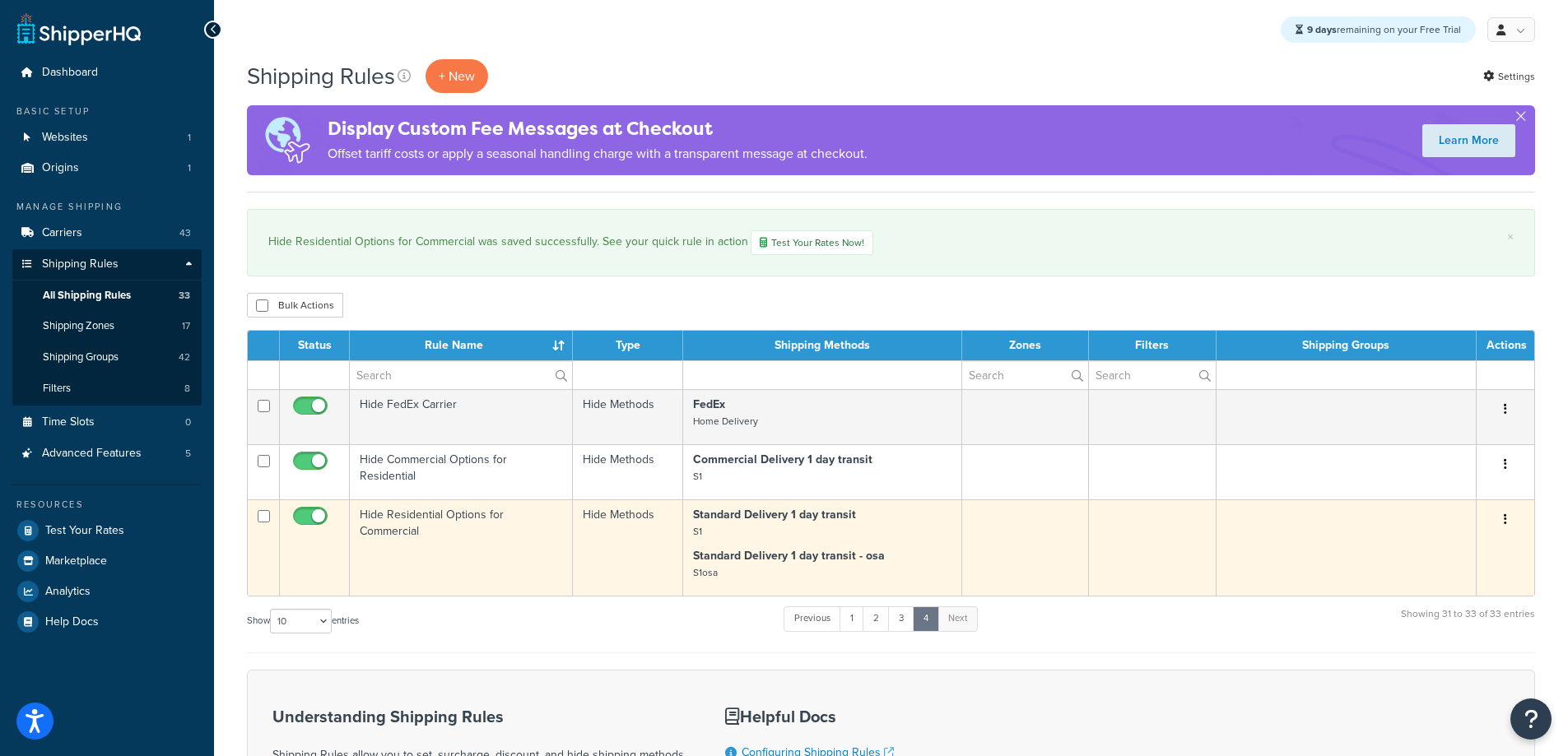
click at [543, 562] on td "Hide Residential Options for Commercial" at bounding box center [461, 548] width 223 height 97
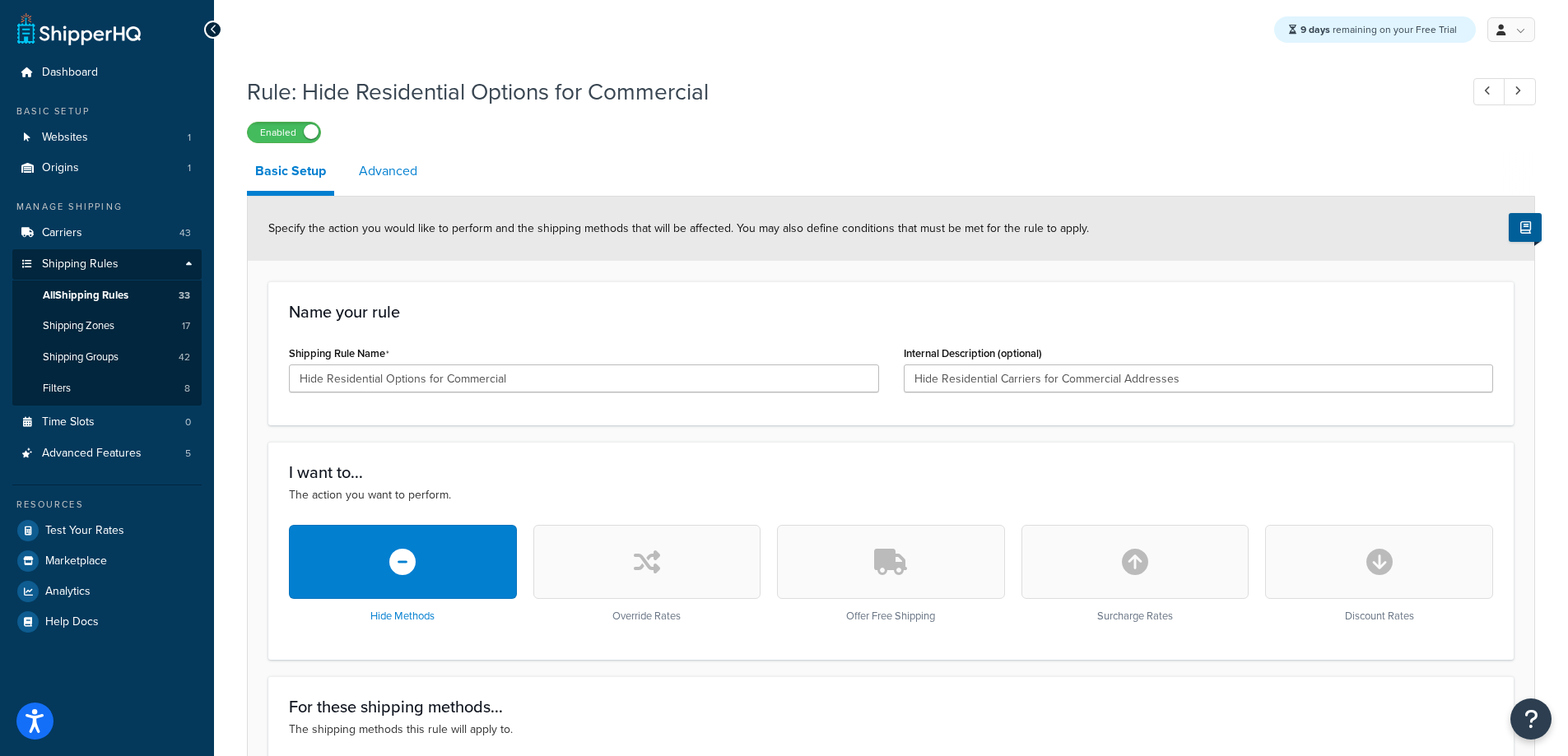
click at [396, 175] on link "Advanced" at bounding box center [388, 171] width 75 height 40
select select "business"
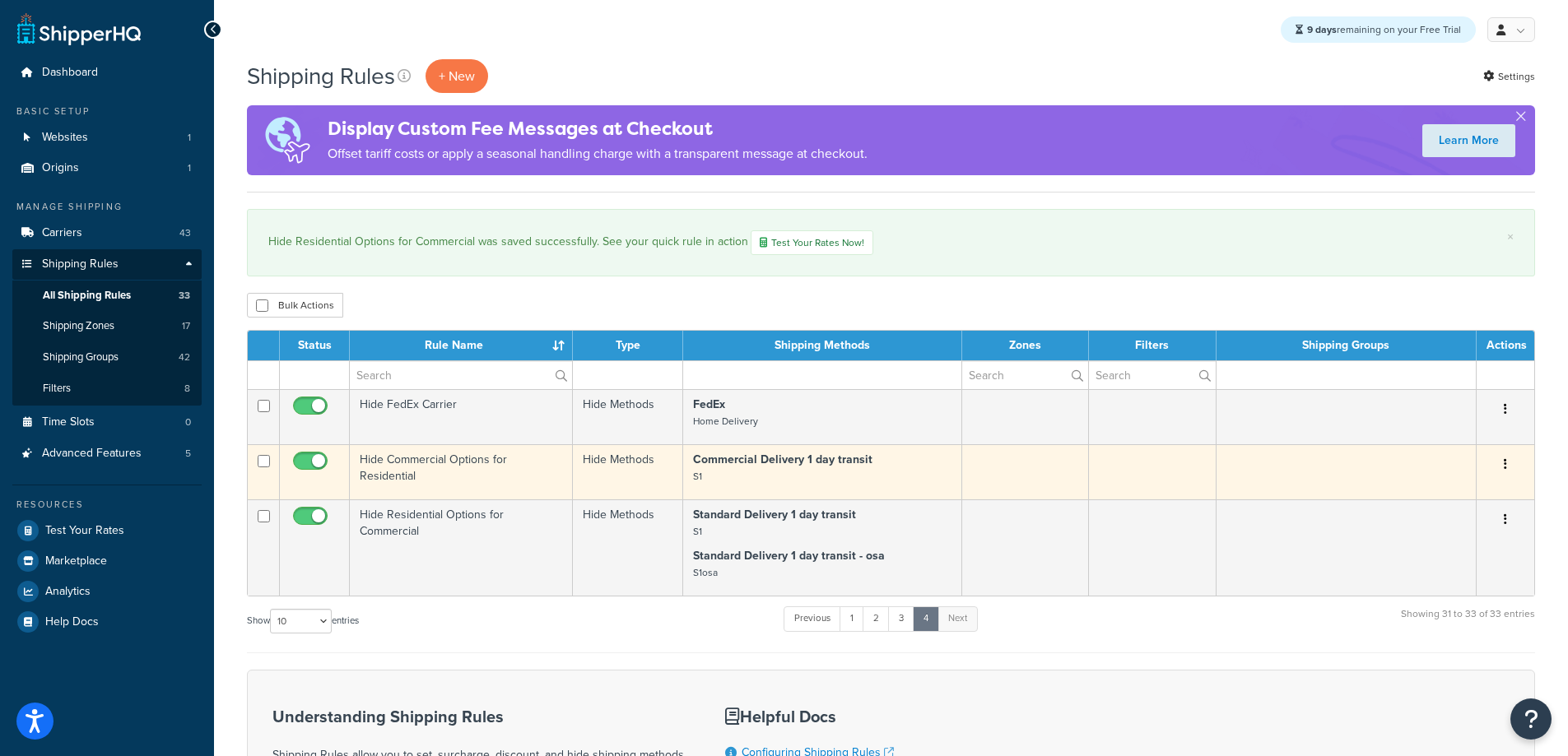
click at [524, 466] on td "Hide Commercial Options for Residential" at bounding box center [461, 472] width 223 height 55
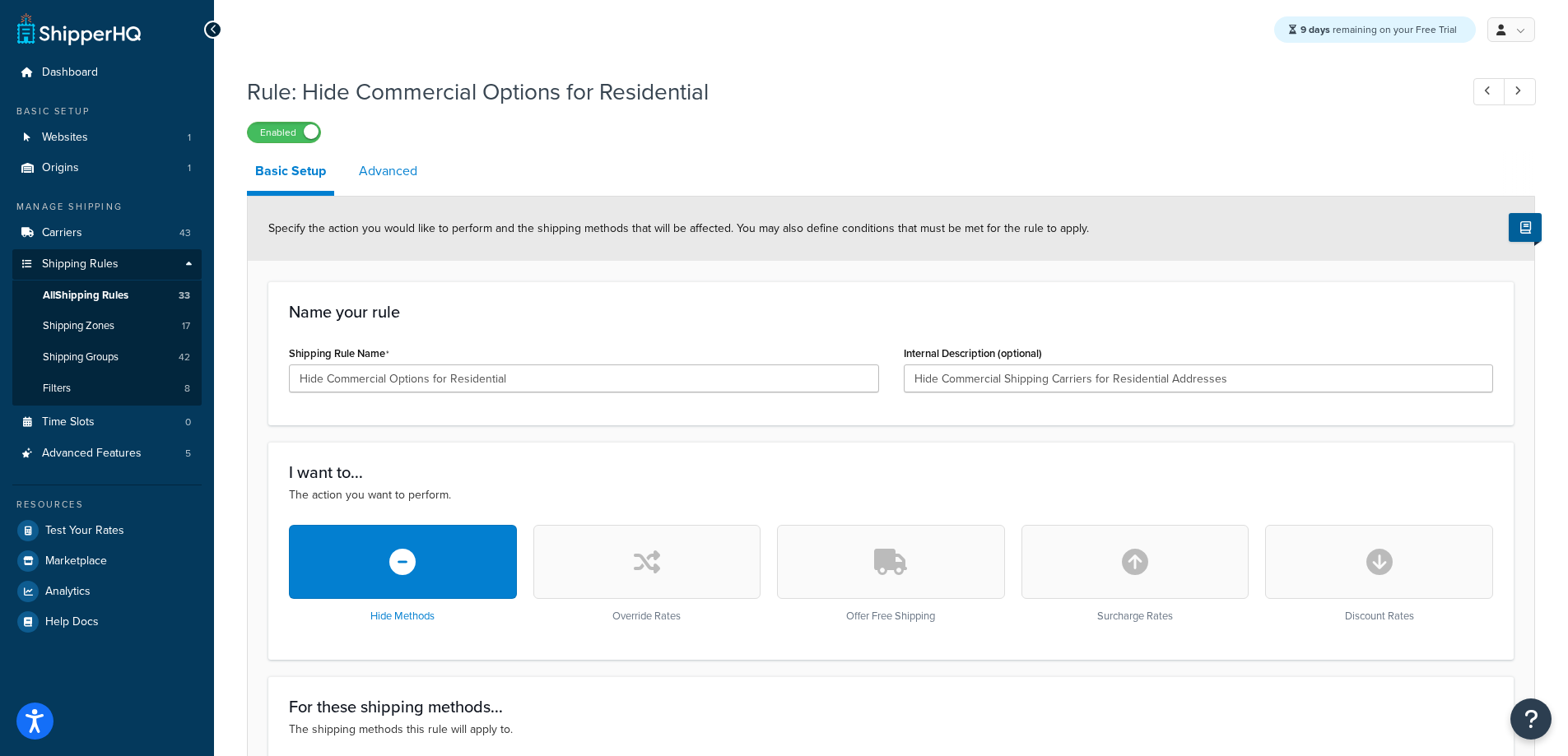
click at [391, 182] on link "Advanced" at bounding box center [388, 171] width 75 height 40
select select "residential"
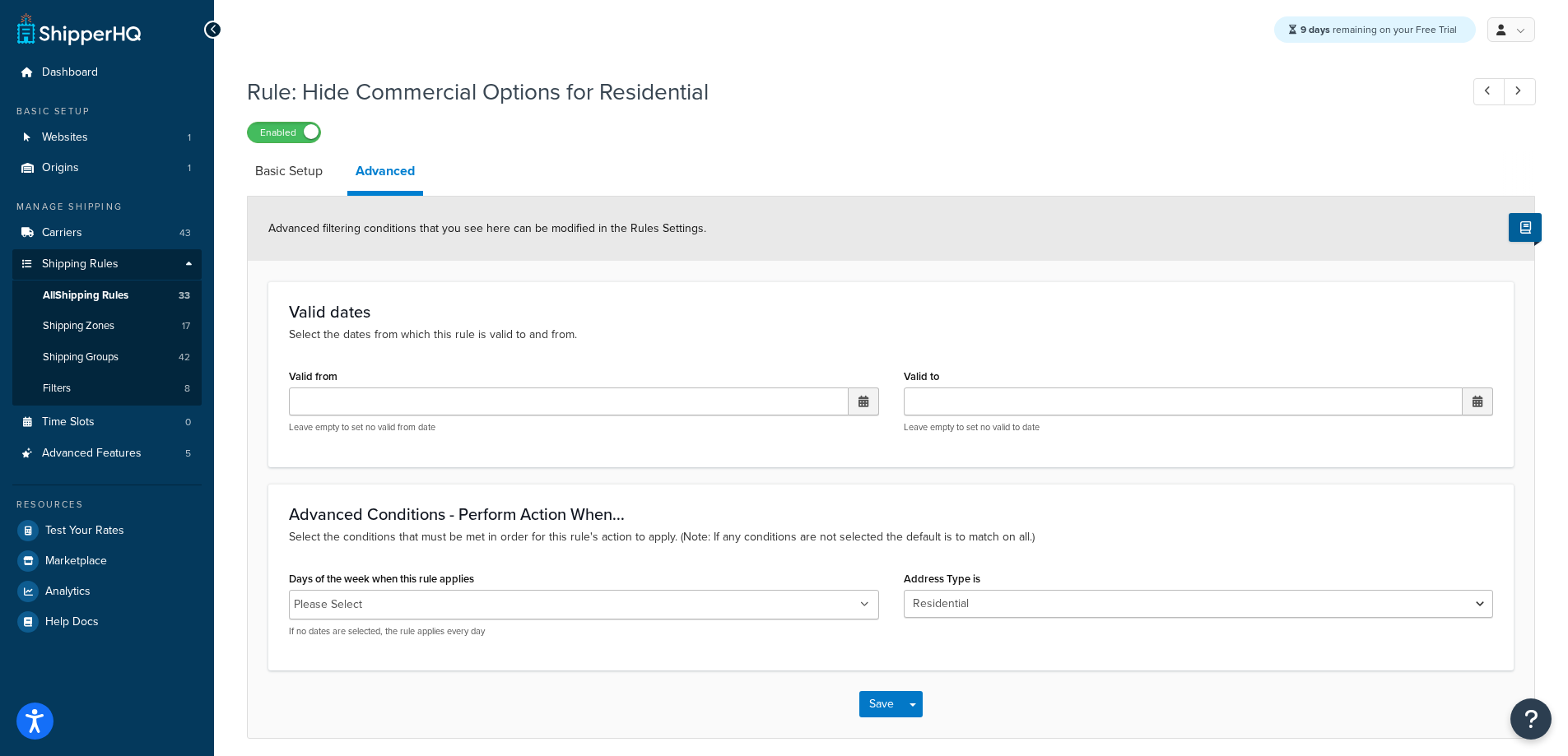
scroll to position [65, 0]
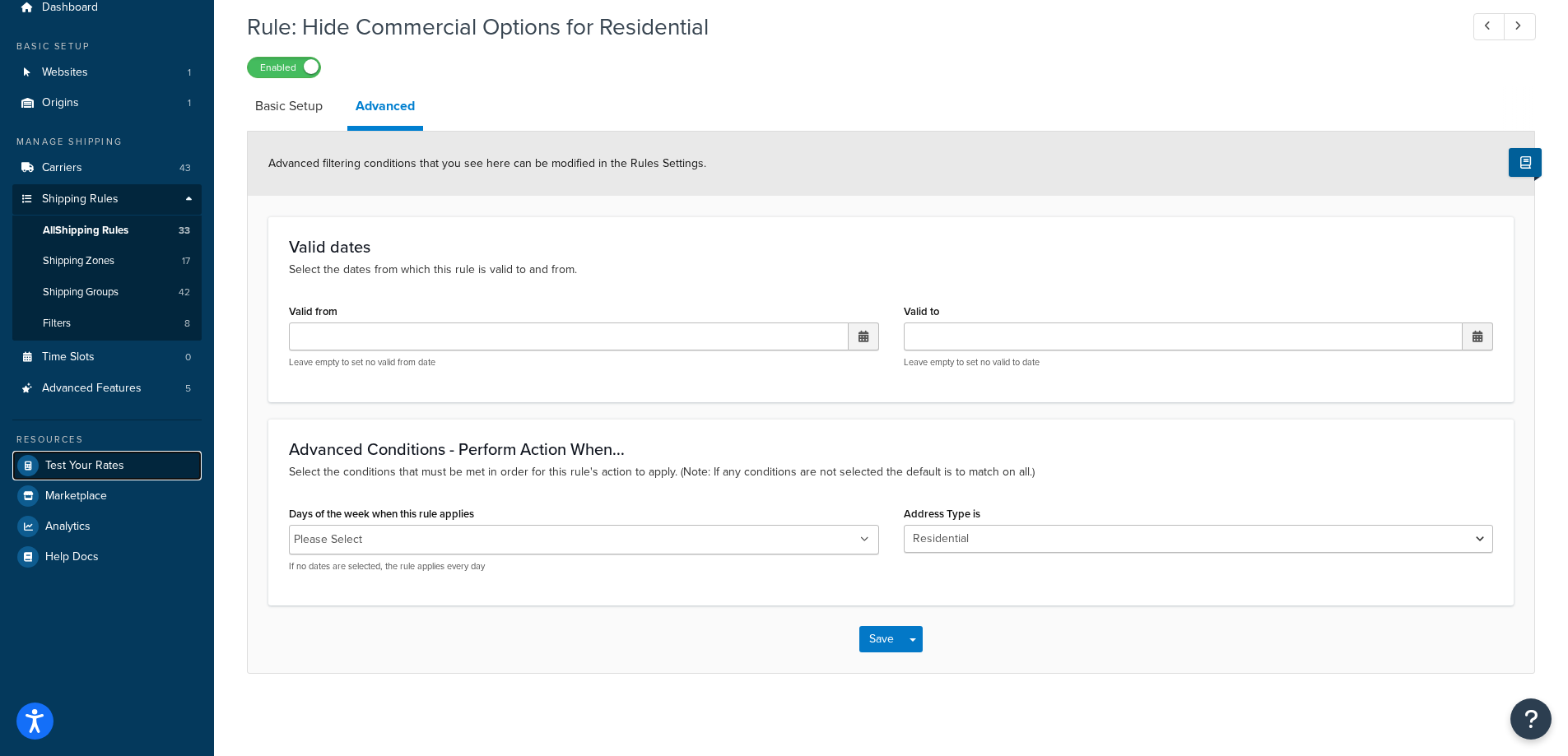
click at [65, 460] on span "Test Your Rates" at bounding box center [84, 466] width 79 height 14
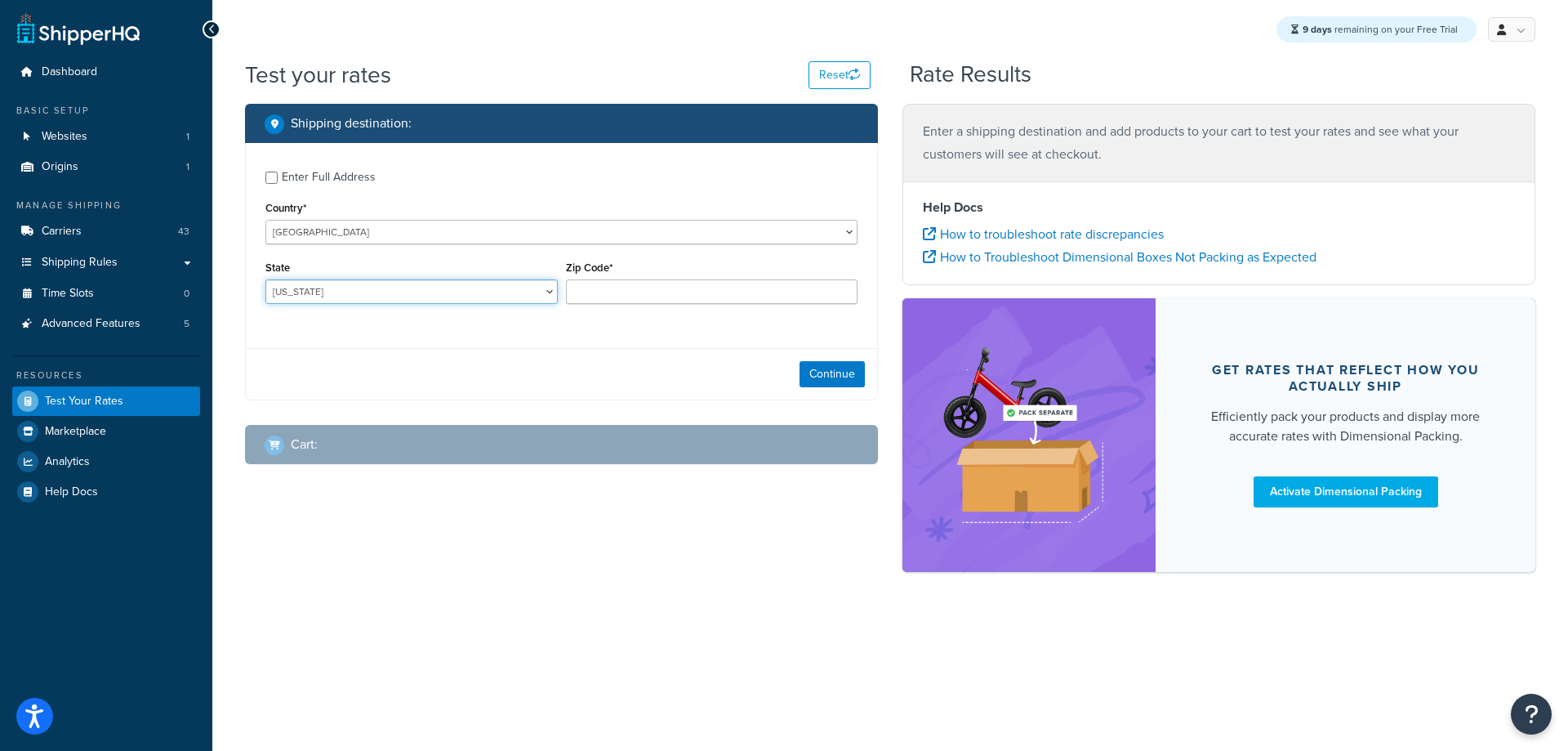
click at [460, 297] on select "[US_STATE] [US_STATE] [US_STATE] [US_STATE] [US_STATE] Armed Forces Americas Ar…" at bounding box center [412, 291] width 293 height 24
select select "NE"
click at [266, 279] on select "[US_STATE] [US_STATE] [US_STATE] [US_STATE] [US_STATE] Armed Forces Americas Ar…" at bounding box center [412, 291] width 293 height 24
click at [769, 296] on input "Zip Code*" at bounding box center [712, 291] width 293 height 24
type input "68123"
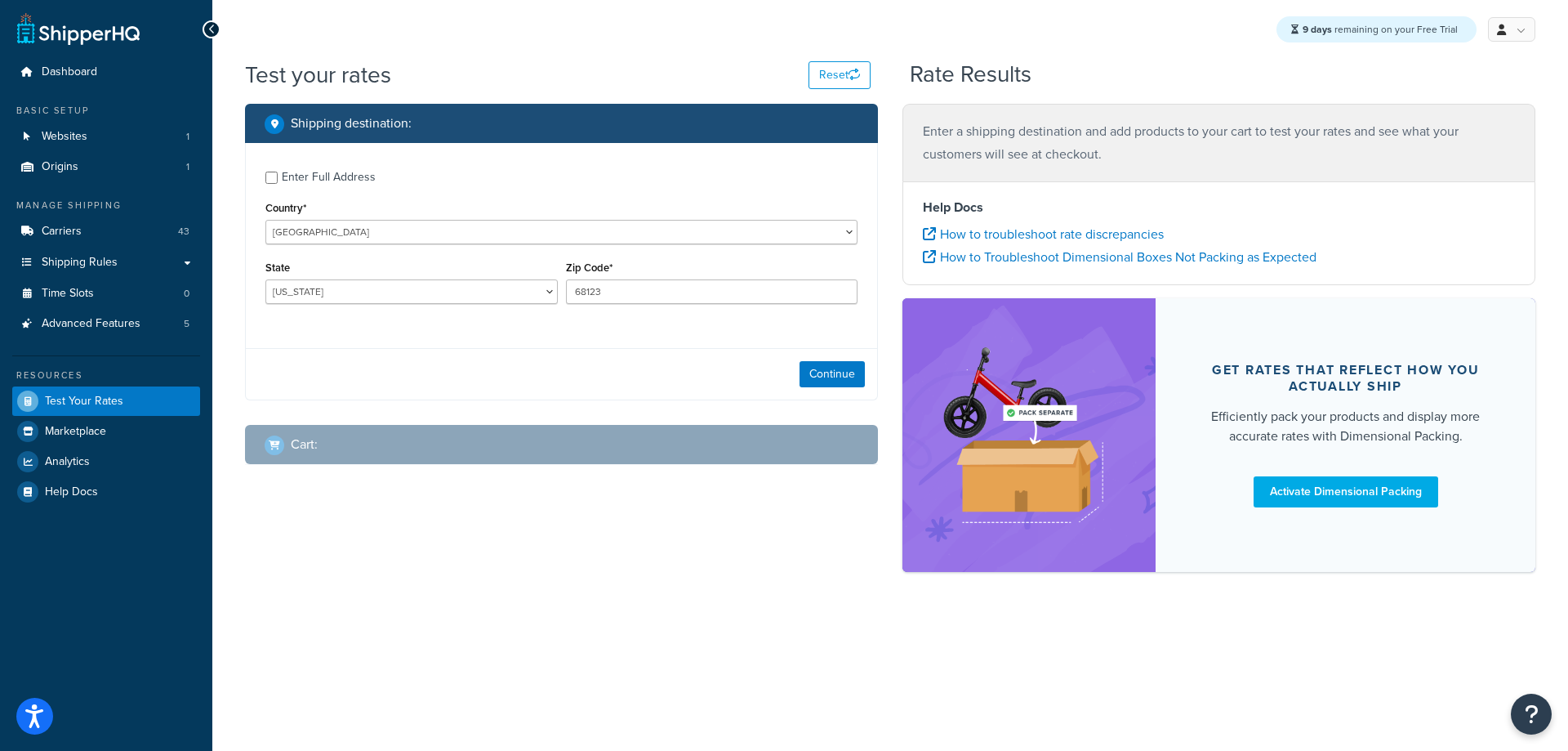
click at [335, 175] on div "Enter Full Address" at bounding box center [329, 177] width 94 height 23
click at [277, 175] on input "Enter Full Address" at bounding box center [272, 177] width 13 height 13
checkbox input "true"
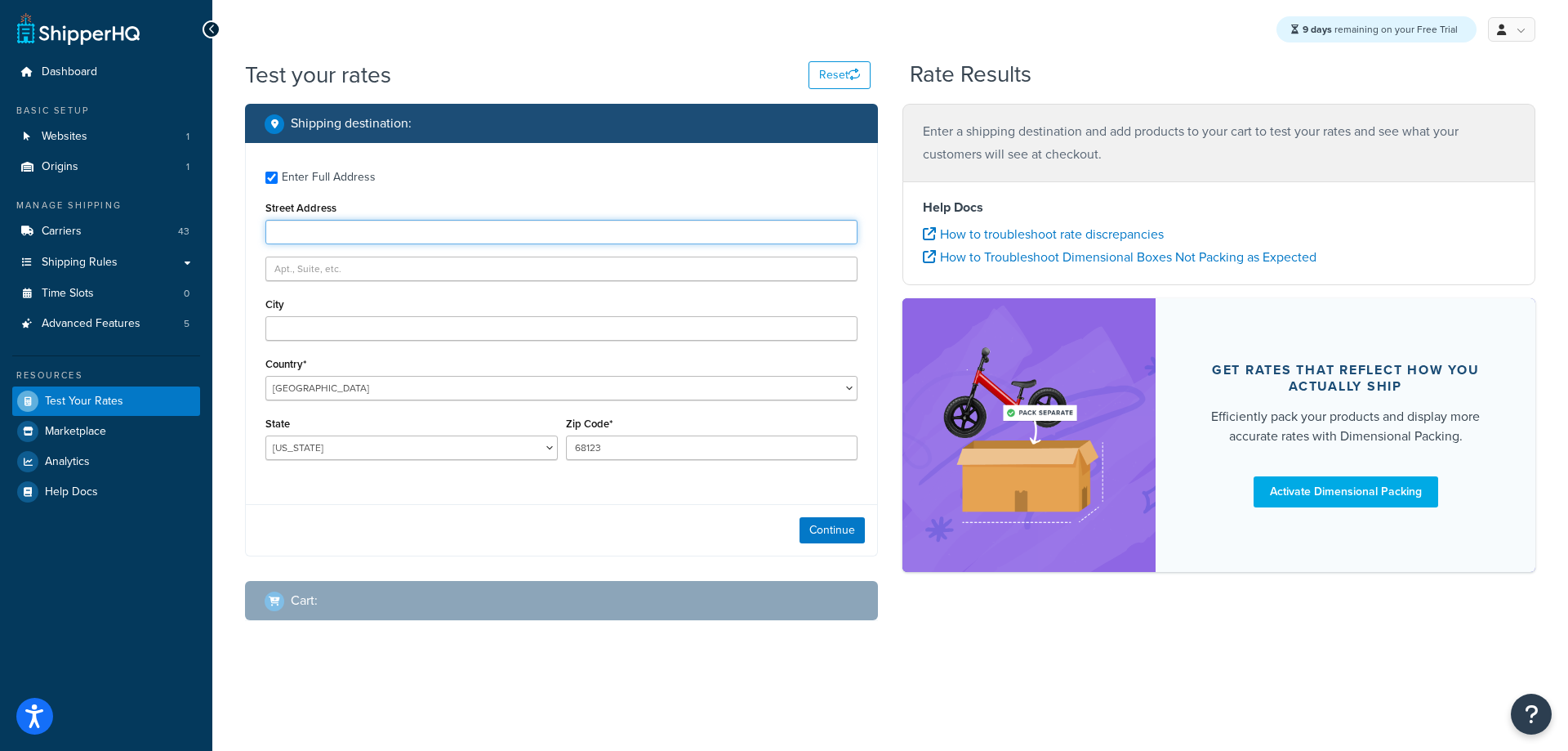
click at [316, 225] on input "Street Address" at bounding box center [562, 231] width 592 height 24
type input "[GEOGRAPHIC_DATA]"
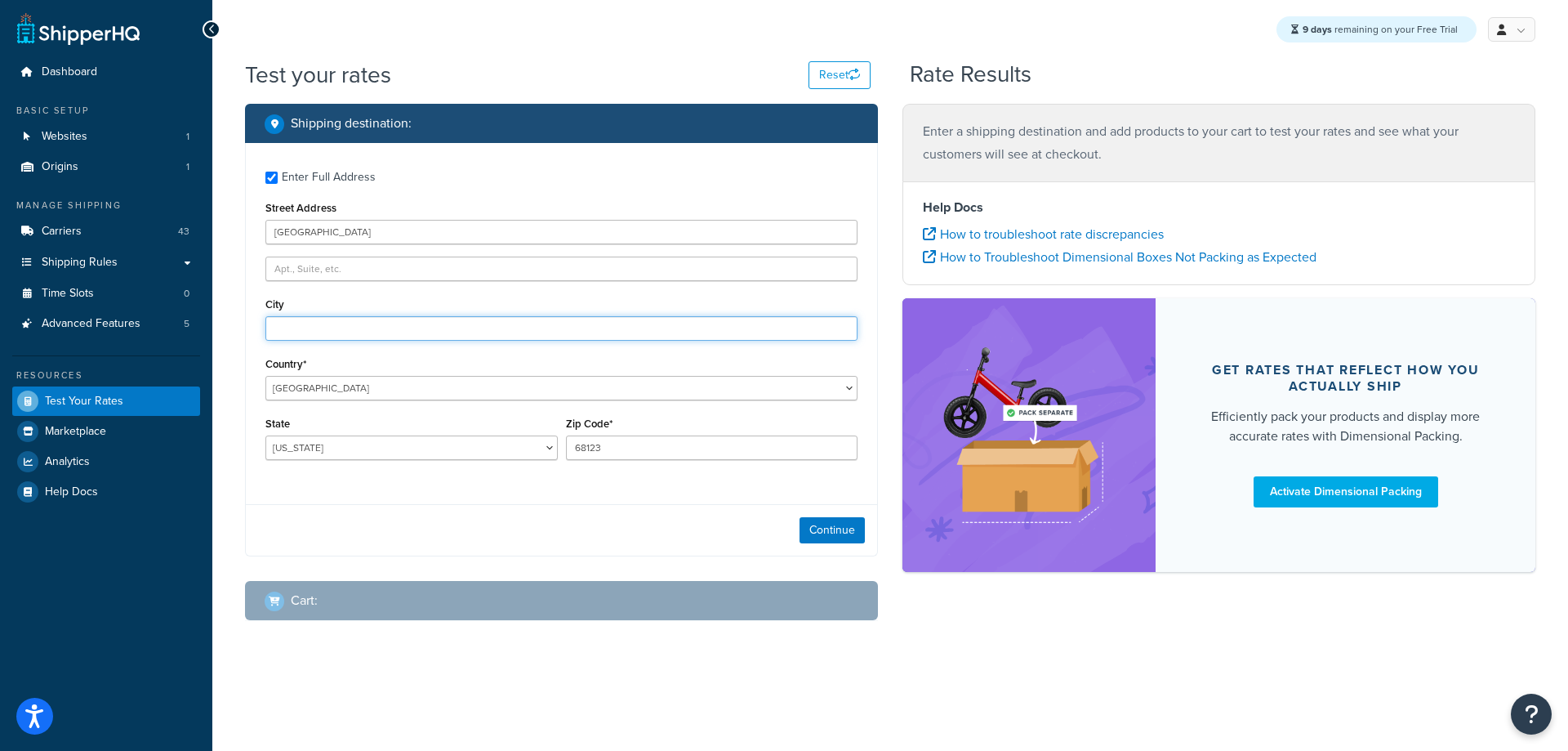
click at [364, 329] on input "City" at bounding box center [562, 328] width 592 height 24
type input "I"
type input "[GEOGRAPHIC_DATA]"
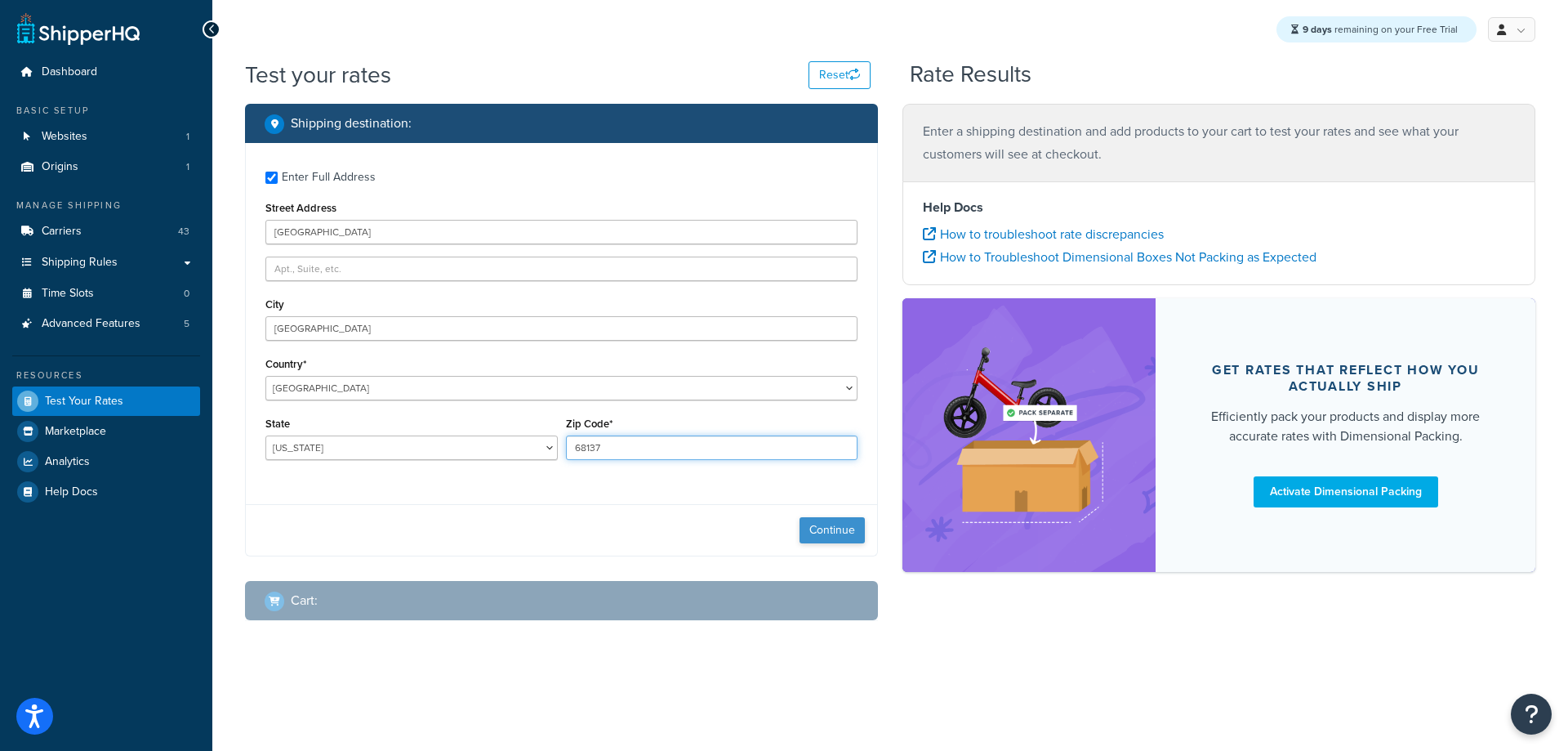
type input "68137"
click at [840, 530] on button "Continue" at bounding box center [832, 530] width 66 height 26
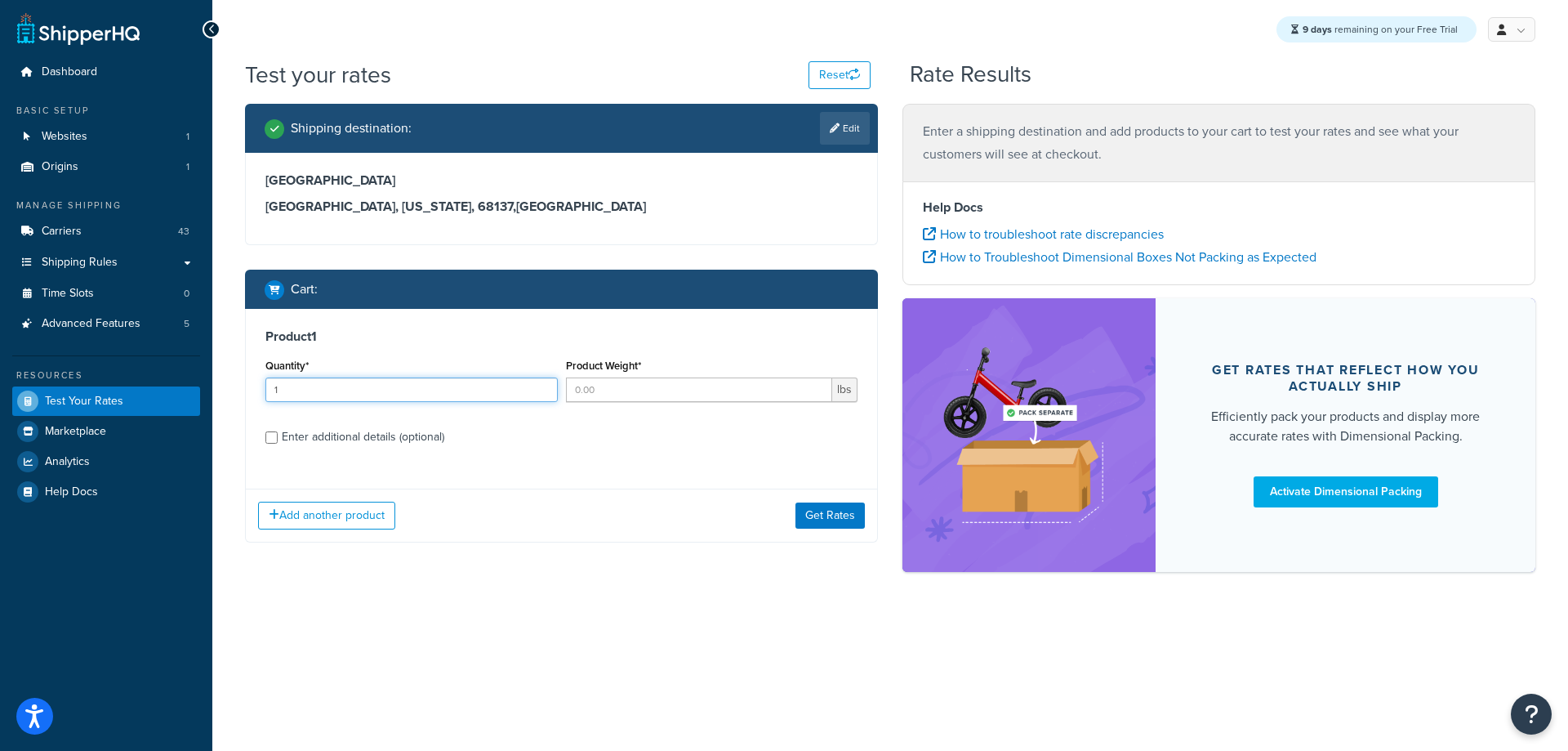
type input "1"
click at [541, 387] on input "1" at bounding box center [412, 389] width 293 height 24
type input "1"
click at [816, 383] on input "1" at bounding box center [700, 389] width 267 height 24
click at [843, 513] on button "Get Rates" at bounding box center [830, 516] width 70 height 26
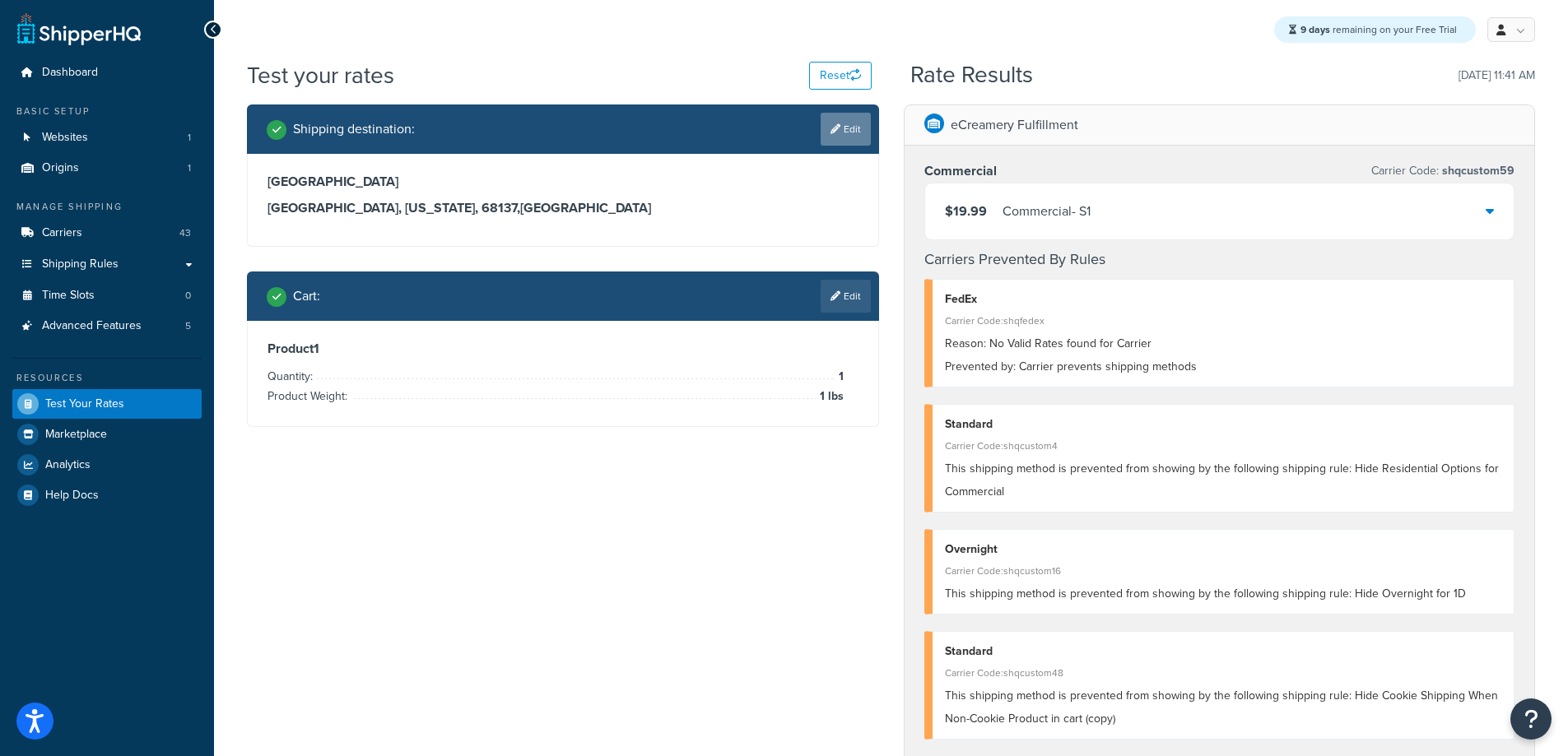
click at [855, 135] on link "Edit" at bounding box center [845, 129] width 50 height 33
select select "NE"
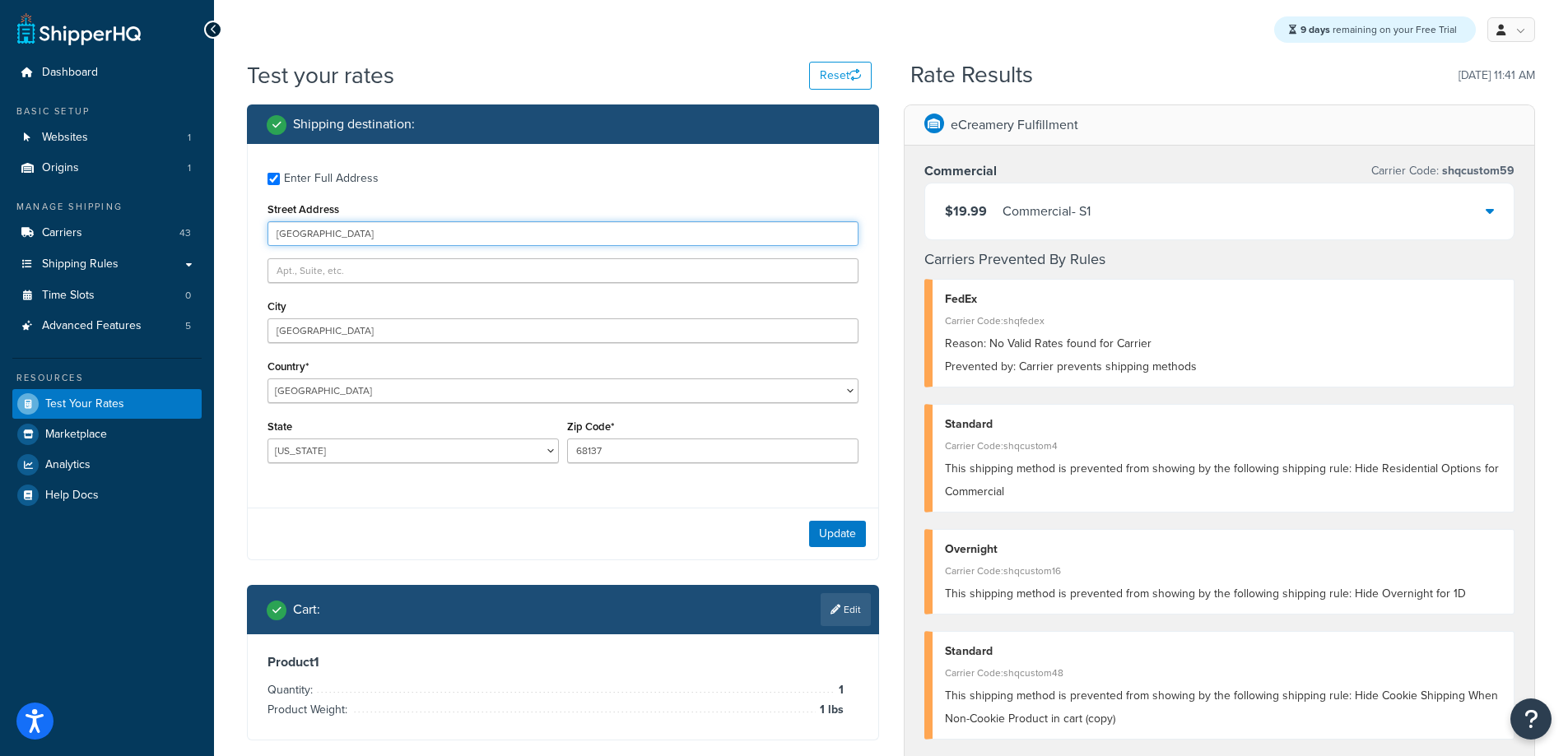
click at [339, 231] on input "[GEOGRAPHIC_DATA]" at bounding box center [563, 233] width 591 height 25
type input "[STREET_ADDRESS]"
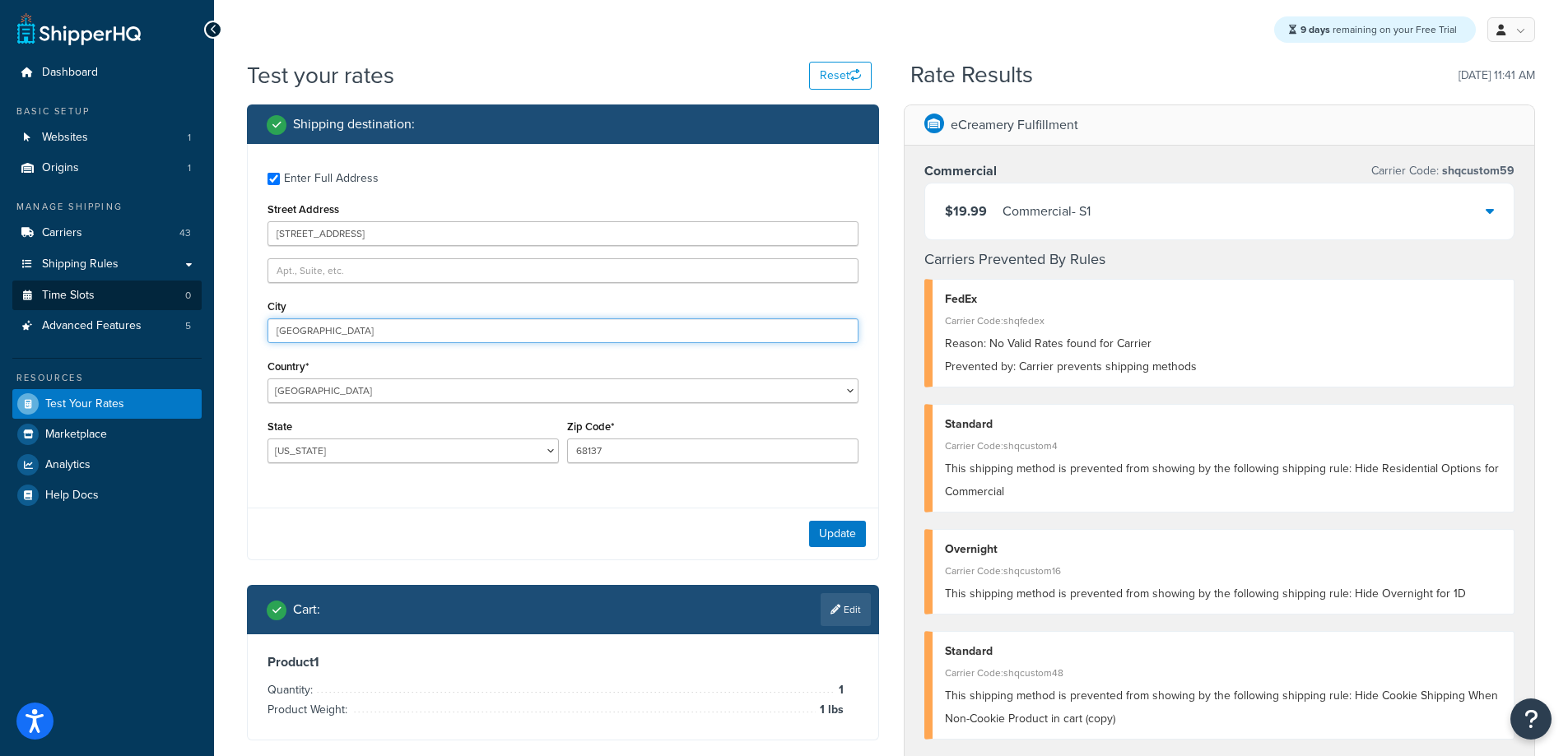
drag, startPoint x: 323, startPoint y: 337, endPoint x: 80, endPoint y: 280, distance: 249.6
click at [72, 290] on div "Dashboard Basic Setup Websites 1 Origins 1 Manage Shipping Carriers 43 Shipping…" at bounding box center [784, 667] width 1568 height 1335
type input "Bellevue"
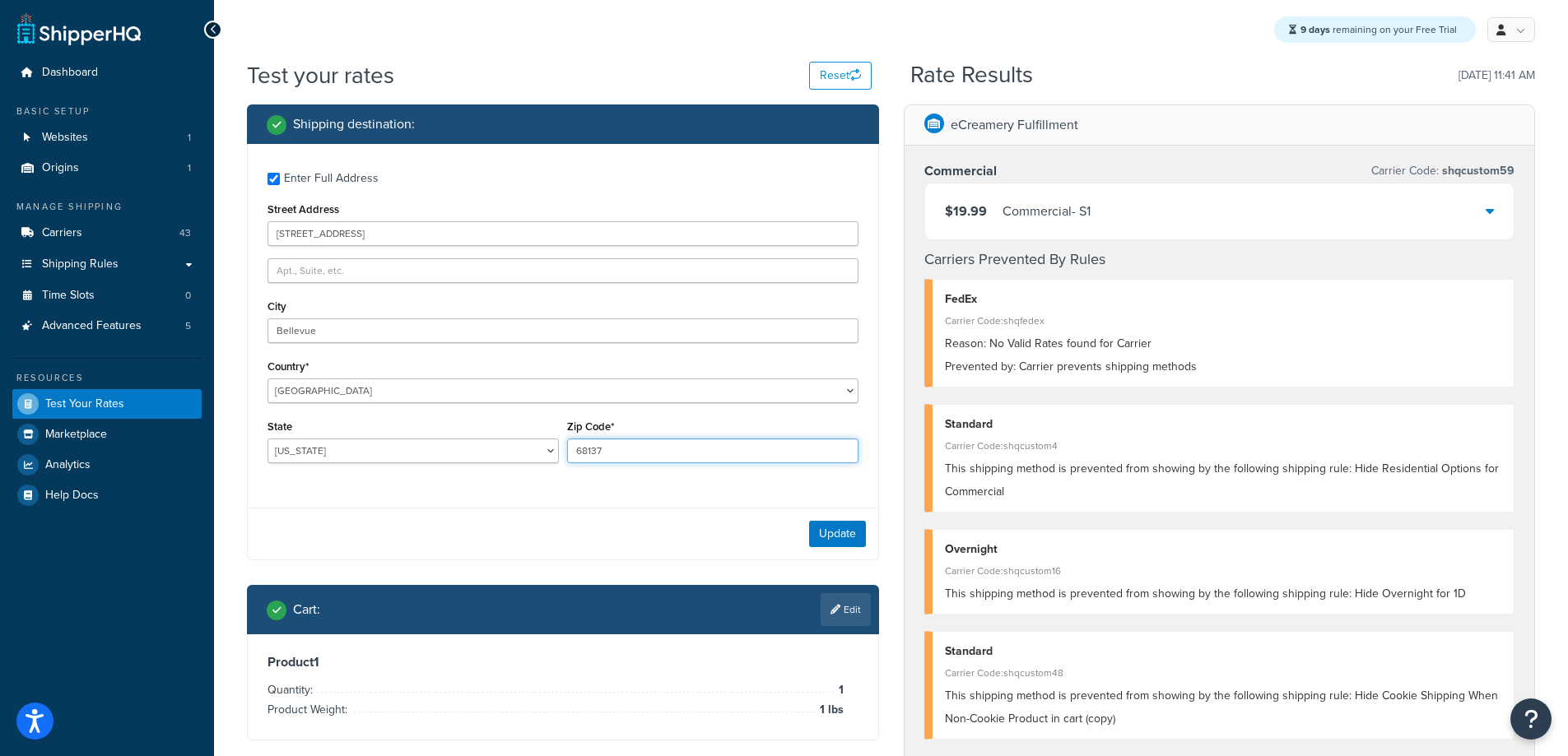
drag, startPoint x: 620, startPoint y: 442, endPoint x: 559, endPoint y: 442, distance: 61.0
click at [559, 442] on div "State [US_STATE] [US_STATE] [US_STATE] [US_STATE] [US_STATE] Armed Forces Ameri…" at bounding box center [562, 445] width 599 height 60
type input "68123"
click at [833, 542] on button "Update" at bounding box center [837, 533] width 57 height 26
